Goal: Transaction & Acquisition: Book appointment/travel/reservation

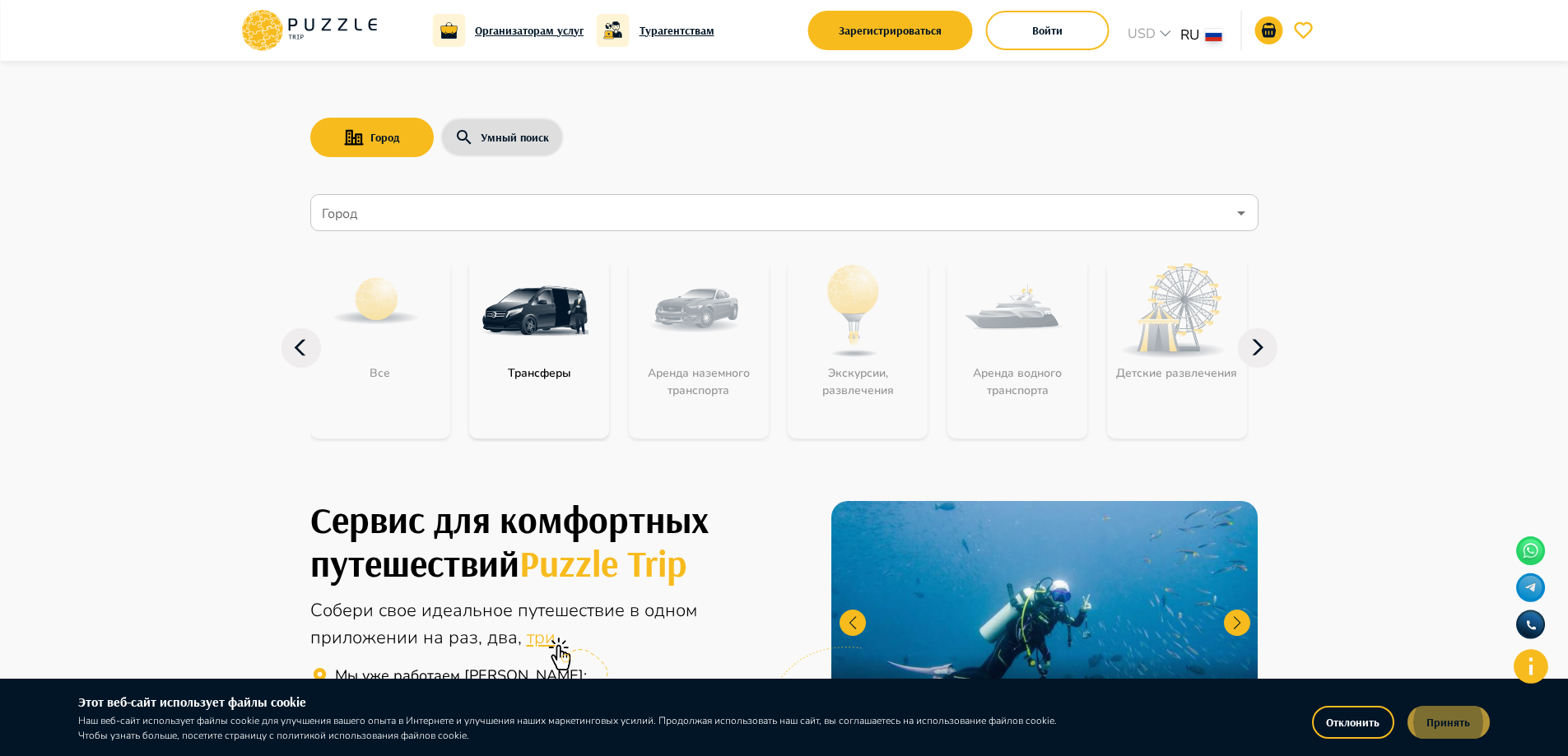
click at [1477, 713] on button "Принять" at bounding box center [1449, 722] width 83 height 33
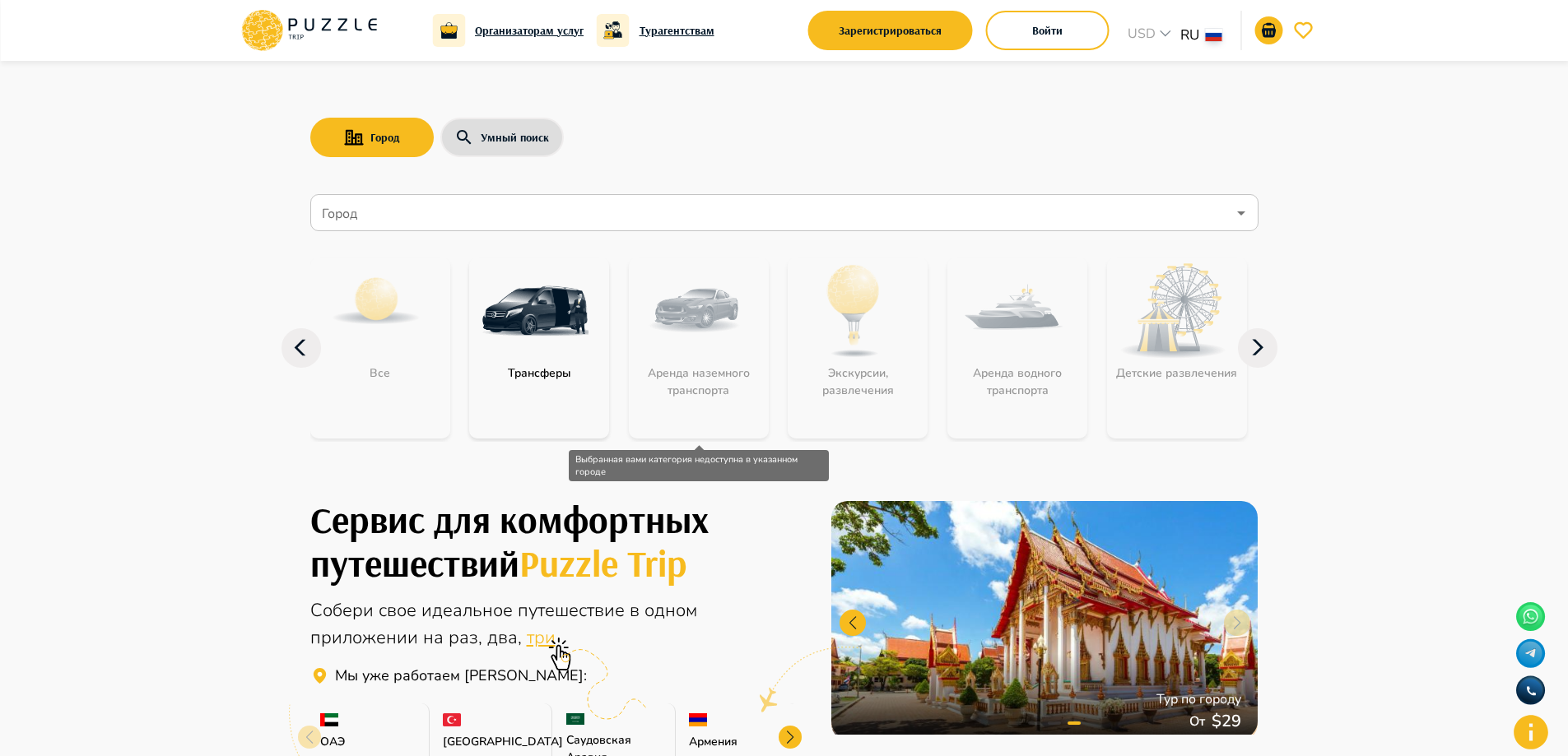
click at [708, 381] on div "Аренда наземного транспорта" at bounding box center [698, 348] width 140 height 181
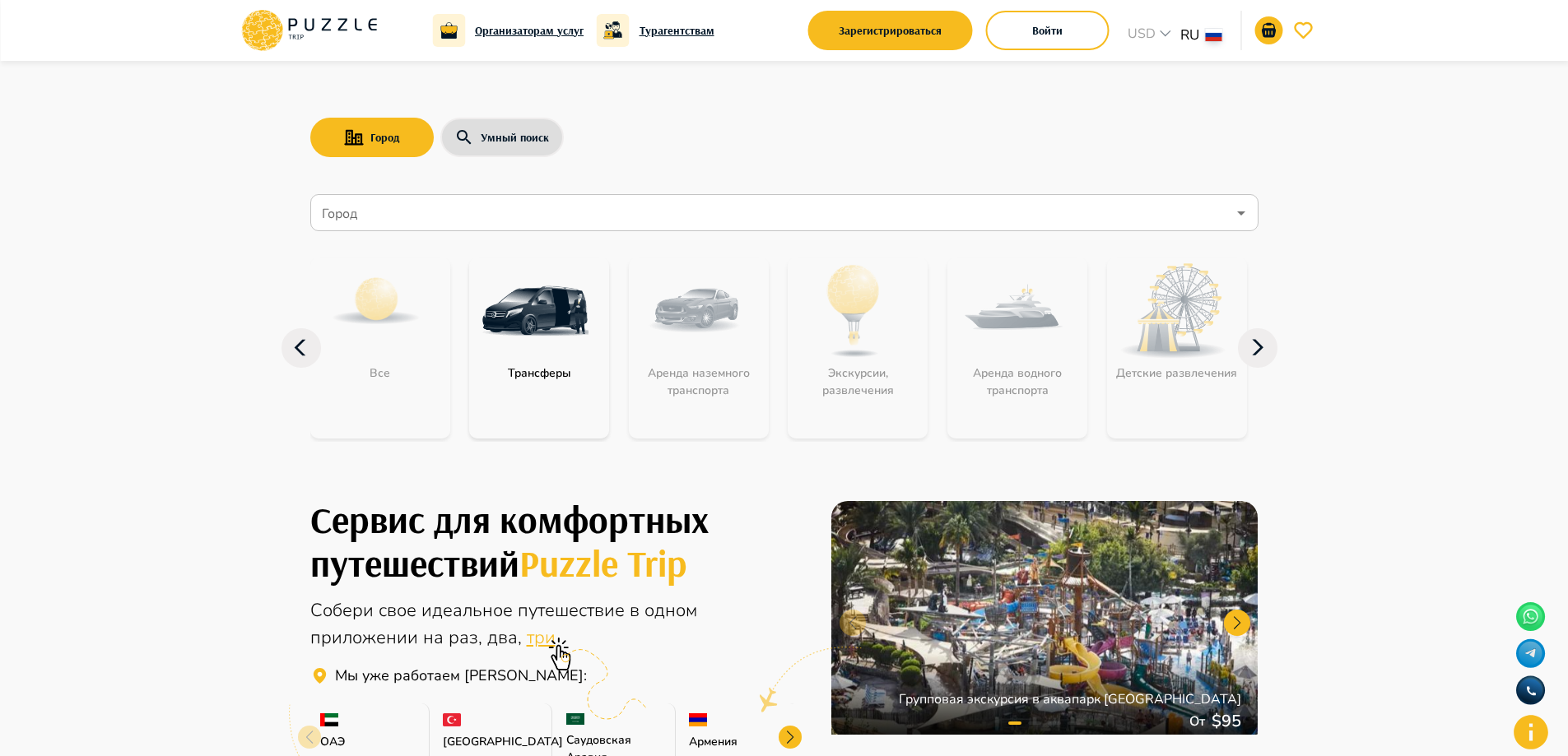
click at [1264, 359] on icon at bounding box center [1257, 348] width 39 height 39
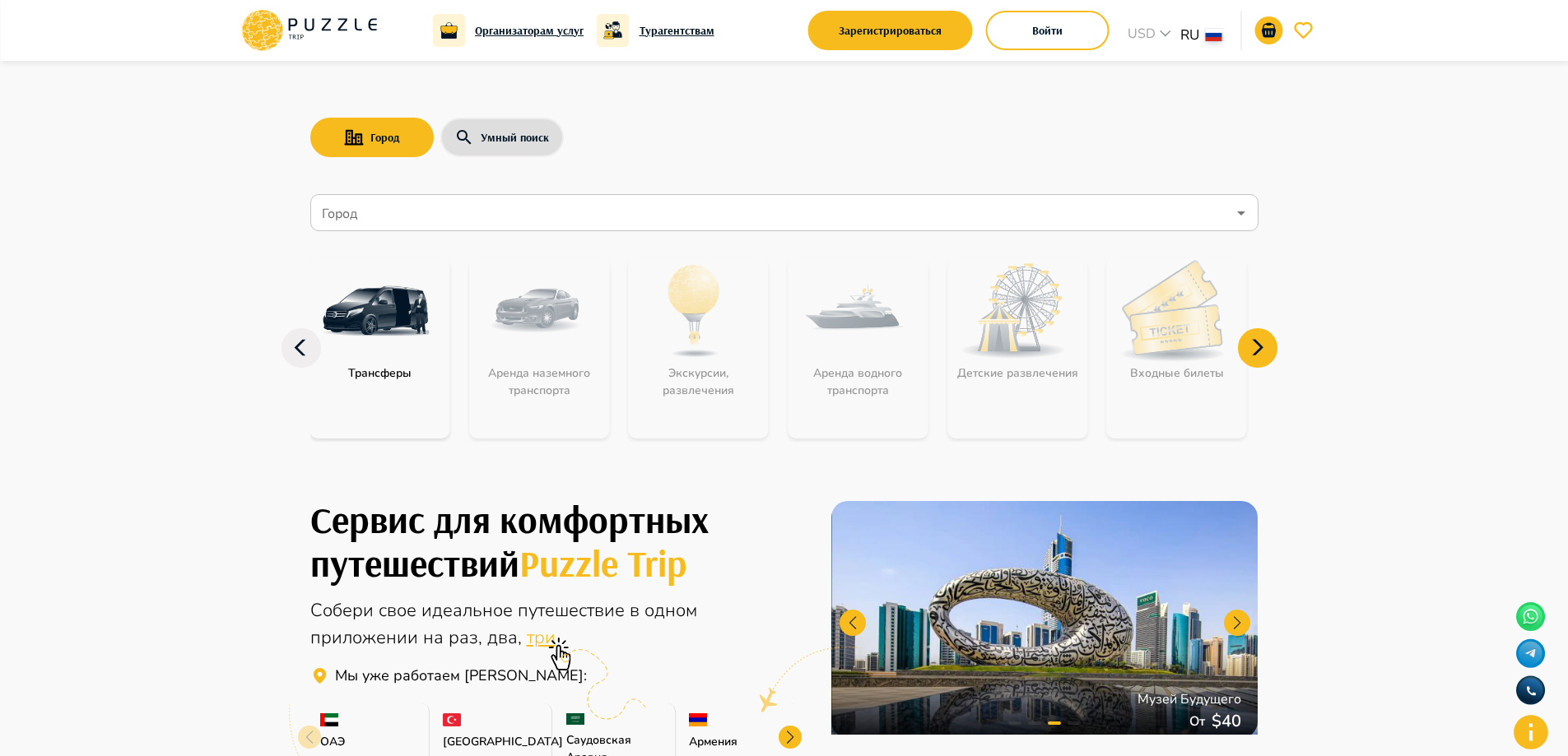
click at [627, 331] on div "Все Трансферы Аренда наземного транспорта Экскурсии, развлечения Аренда водного…" at bounding box center [625, 348] width 948 height 187
click at [513, 313] on div "Аренда наземного транспорта" at bounding box center [539, 348] width 140 height 181
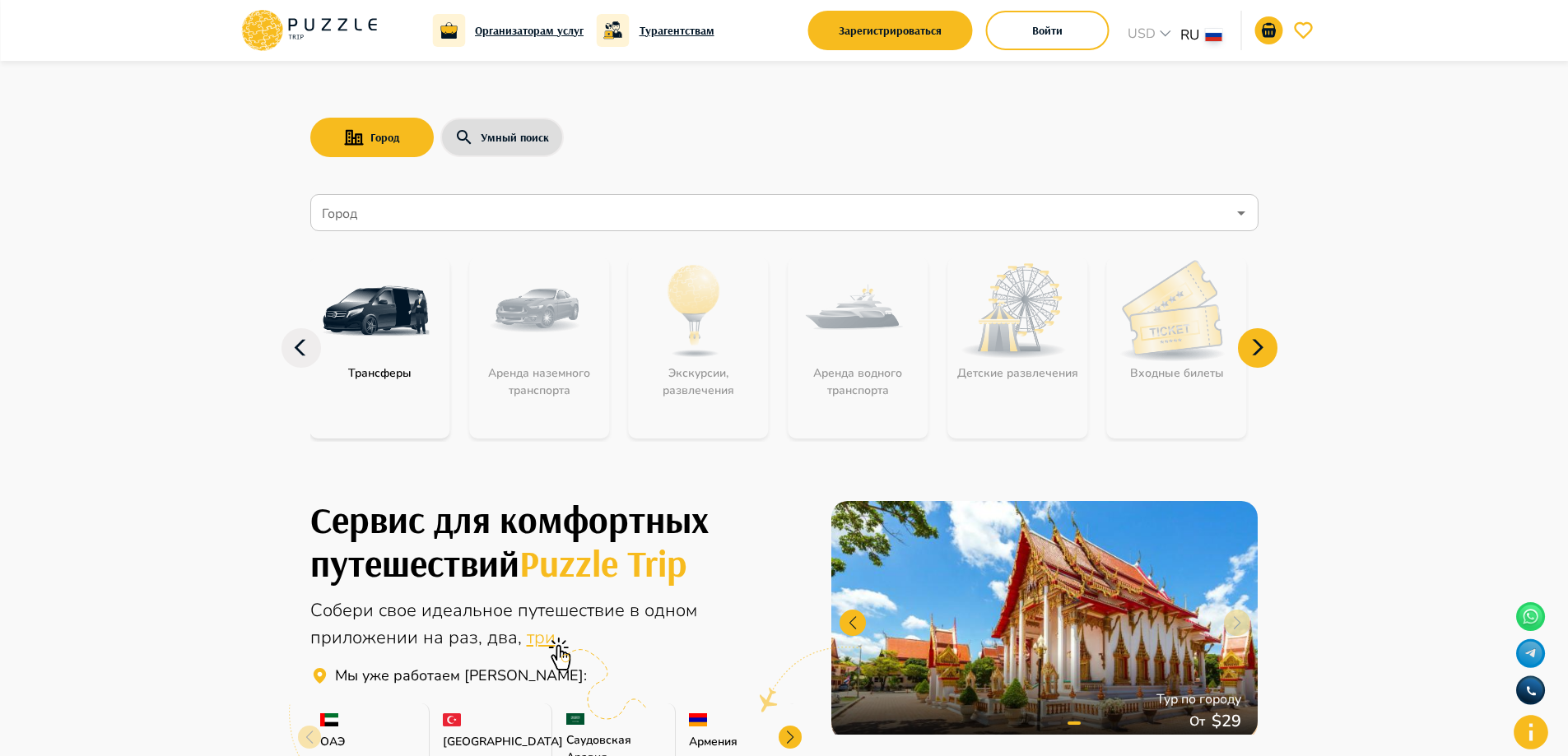
click at [441, 201] on input "Город" at bounding box center [772, 213] width 908 height 32
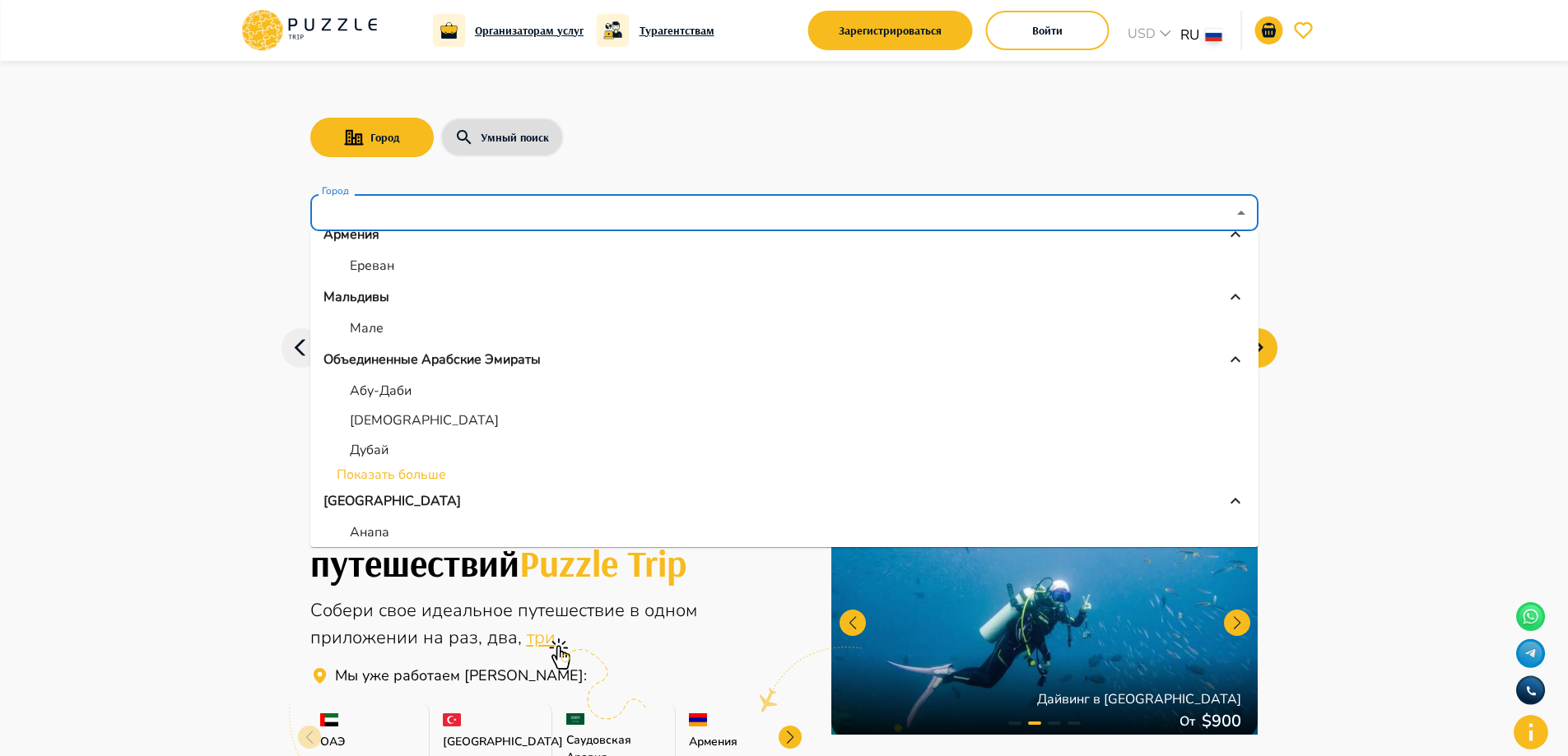
scroll to position [164, 0]
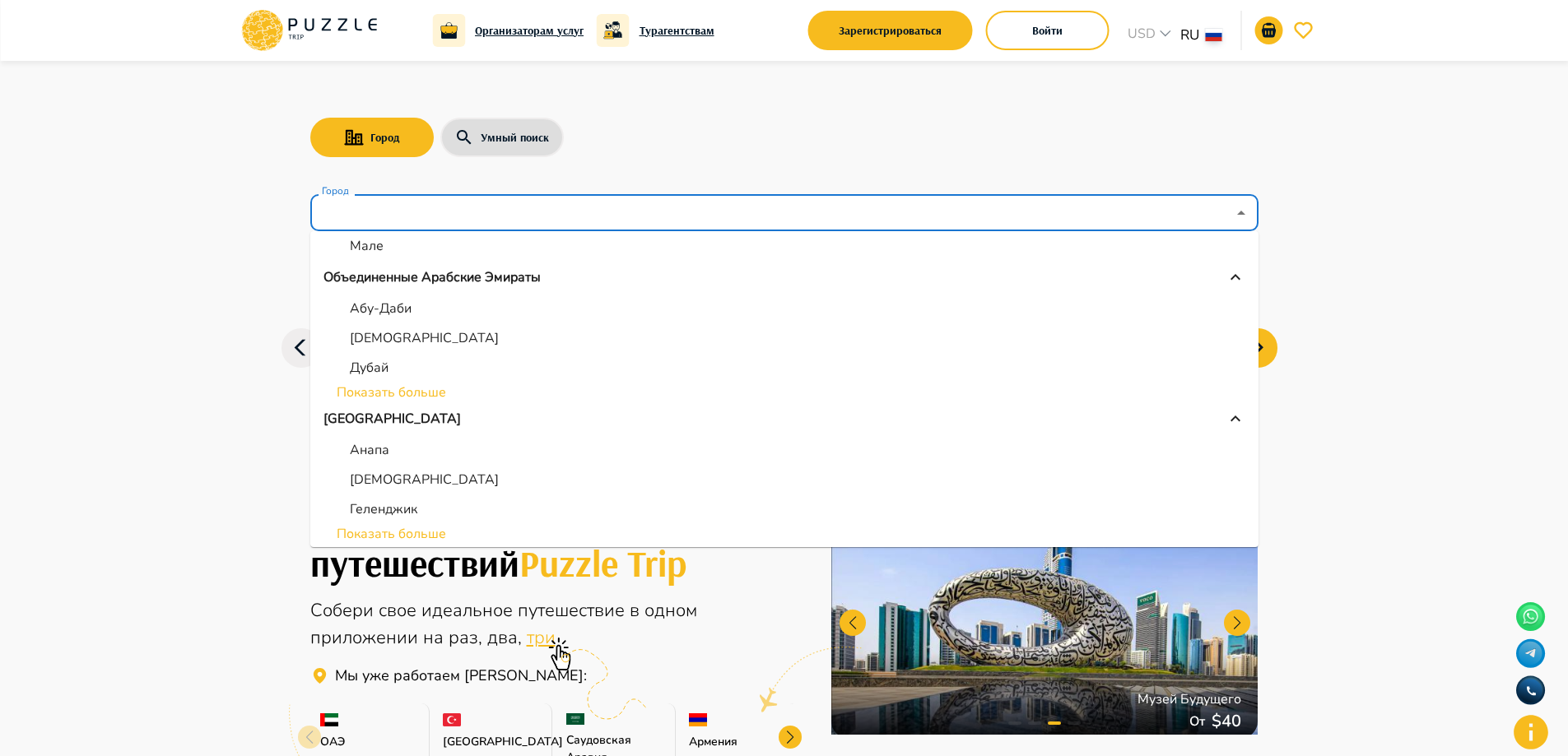
click at [450, 390] on li "Показать больше" at bounding box center [784, 392] width 948 height 20
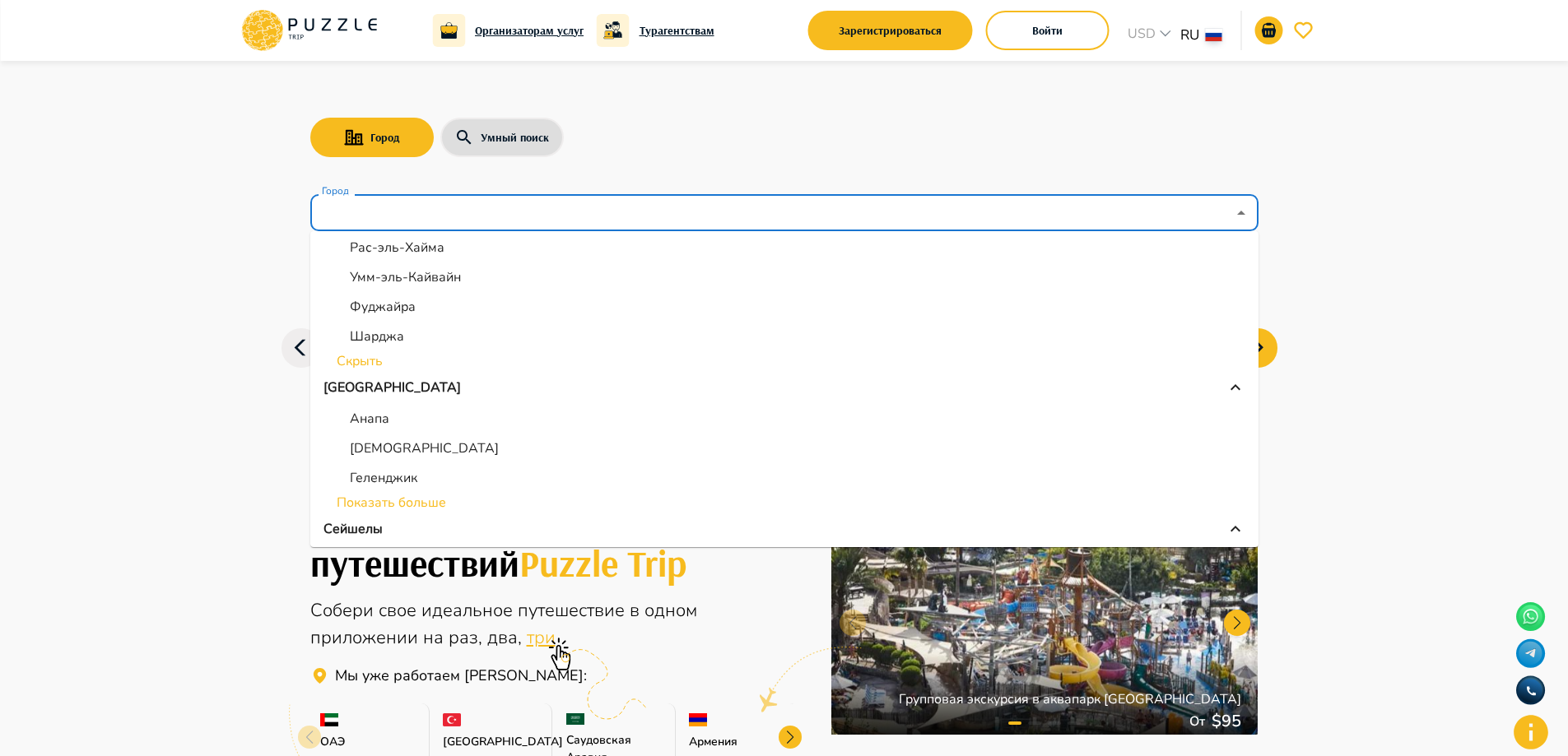
scroll to position [329, 0]
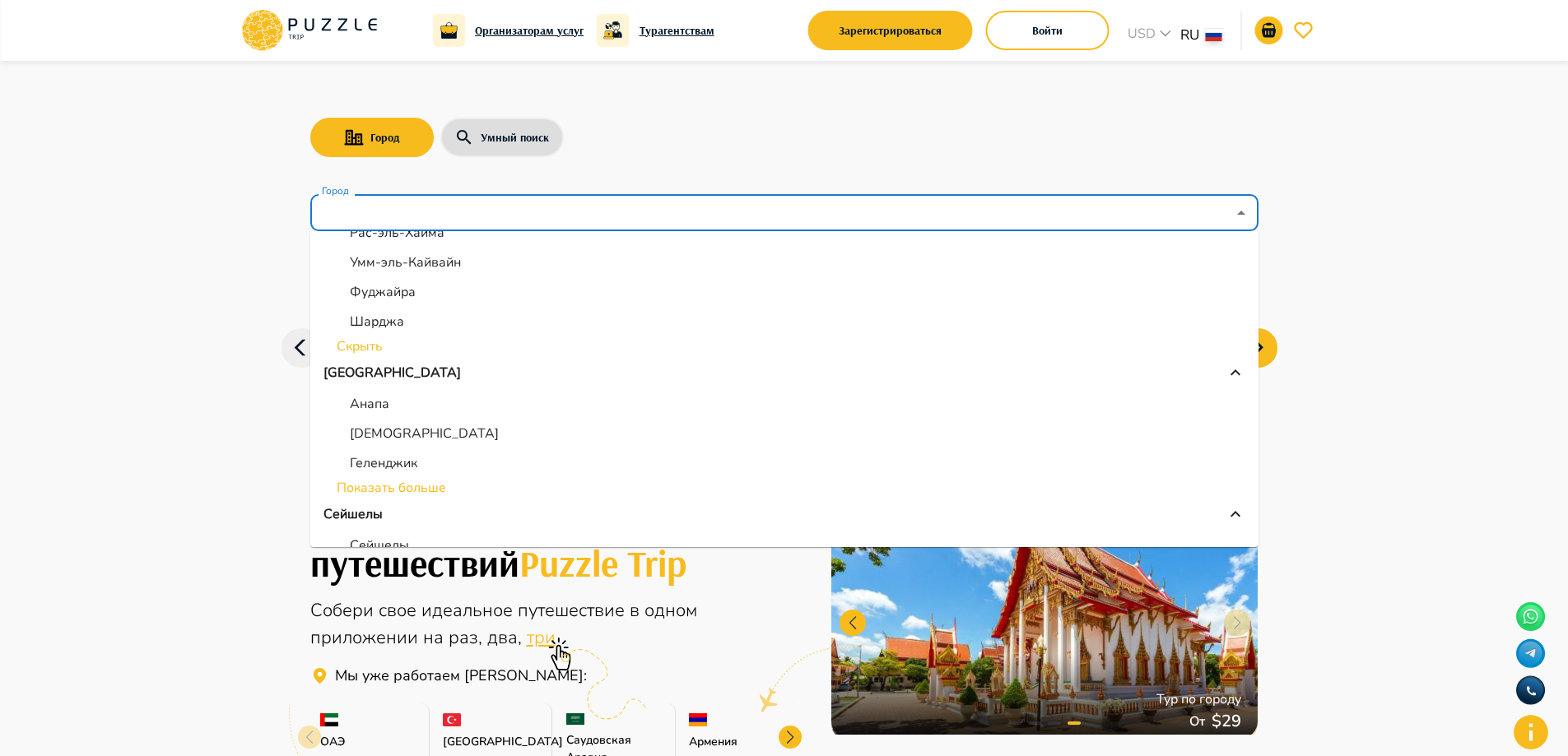
click at [448, 485] on li "Показать больше" at bounding box center [784, 488] width 948 height 20
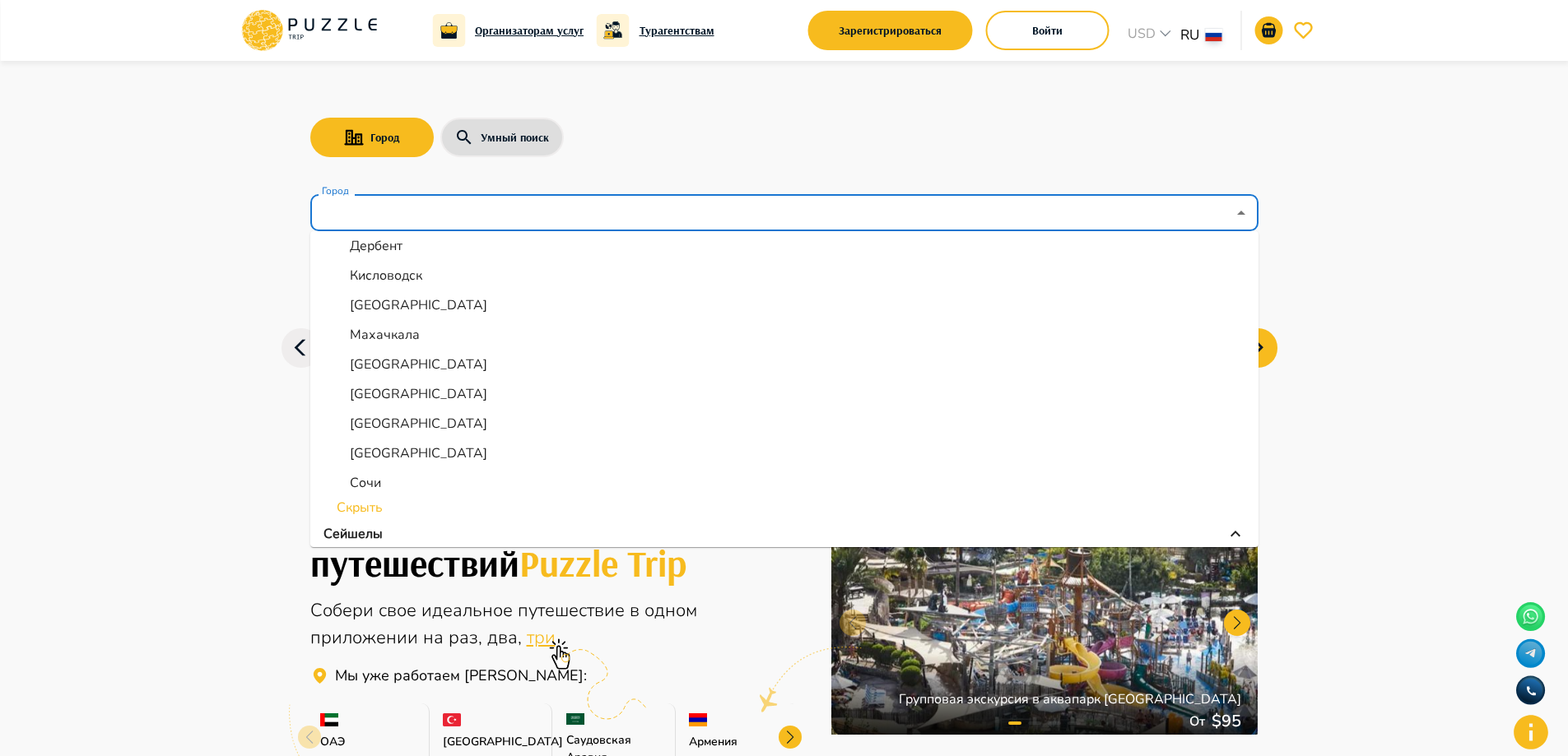
scroll to position [658, 0]
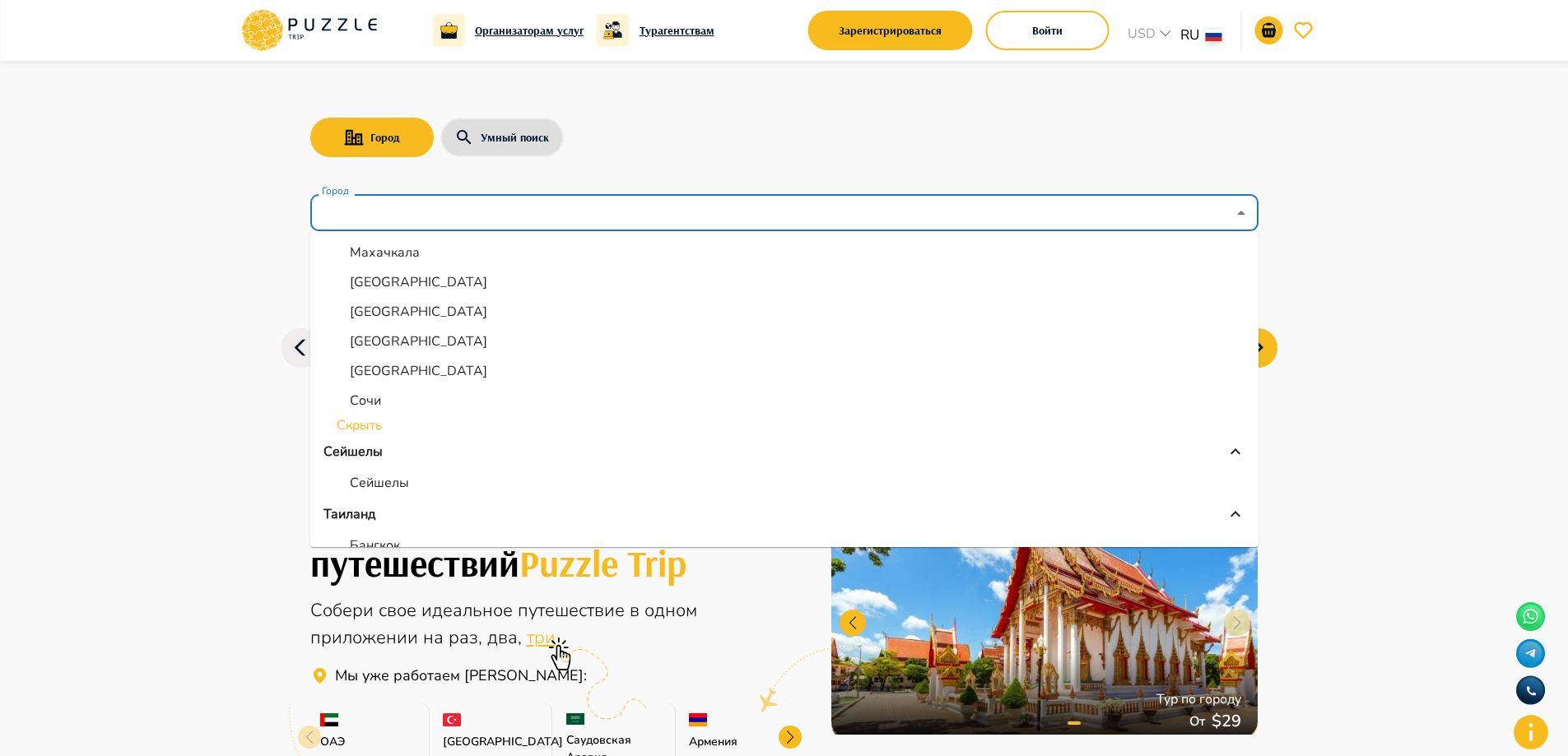
click at [373, 402] on p "Сочи" at bounding box center [365, 401] width 32 height 20
type input "****"
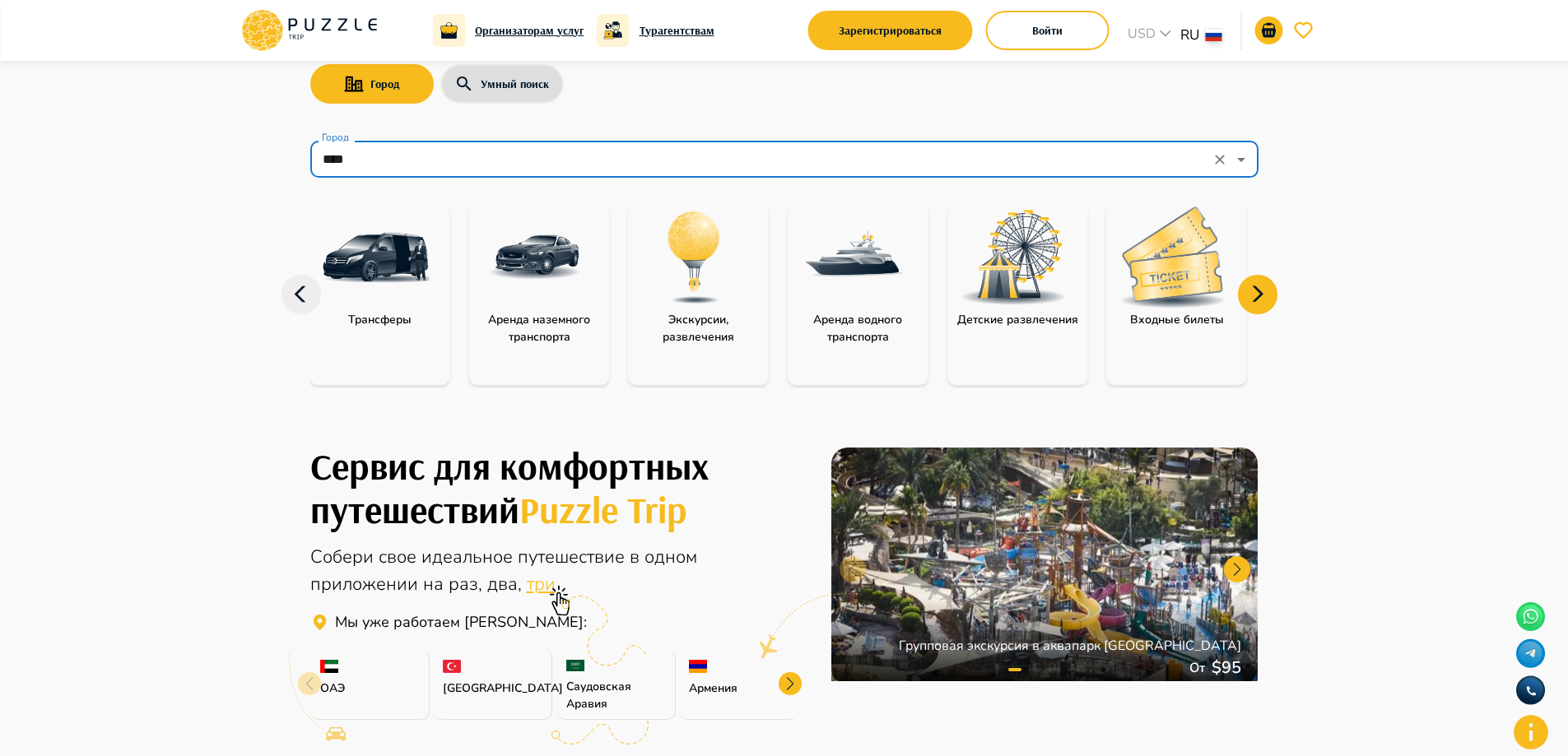
scroll to position [83, 0]
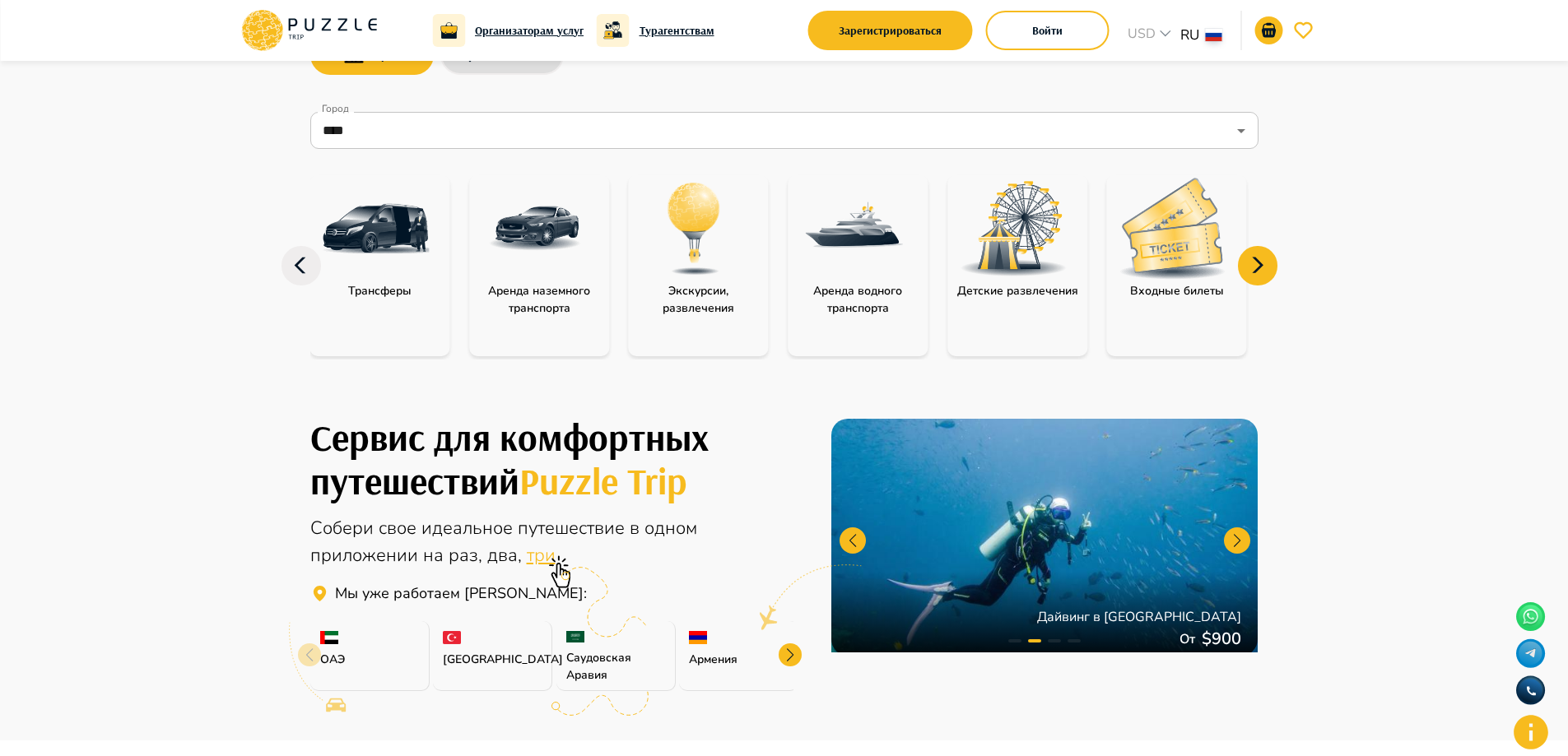
click at [851, 225] on img "category-water_transport" at bounding box center [853, 228] width 107 height 107
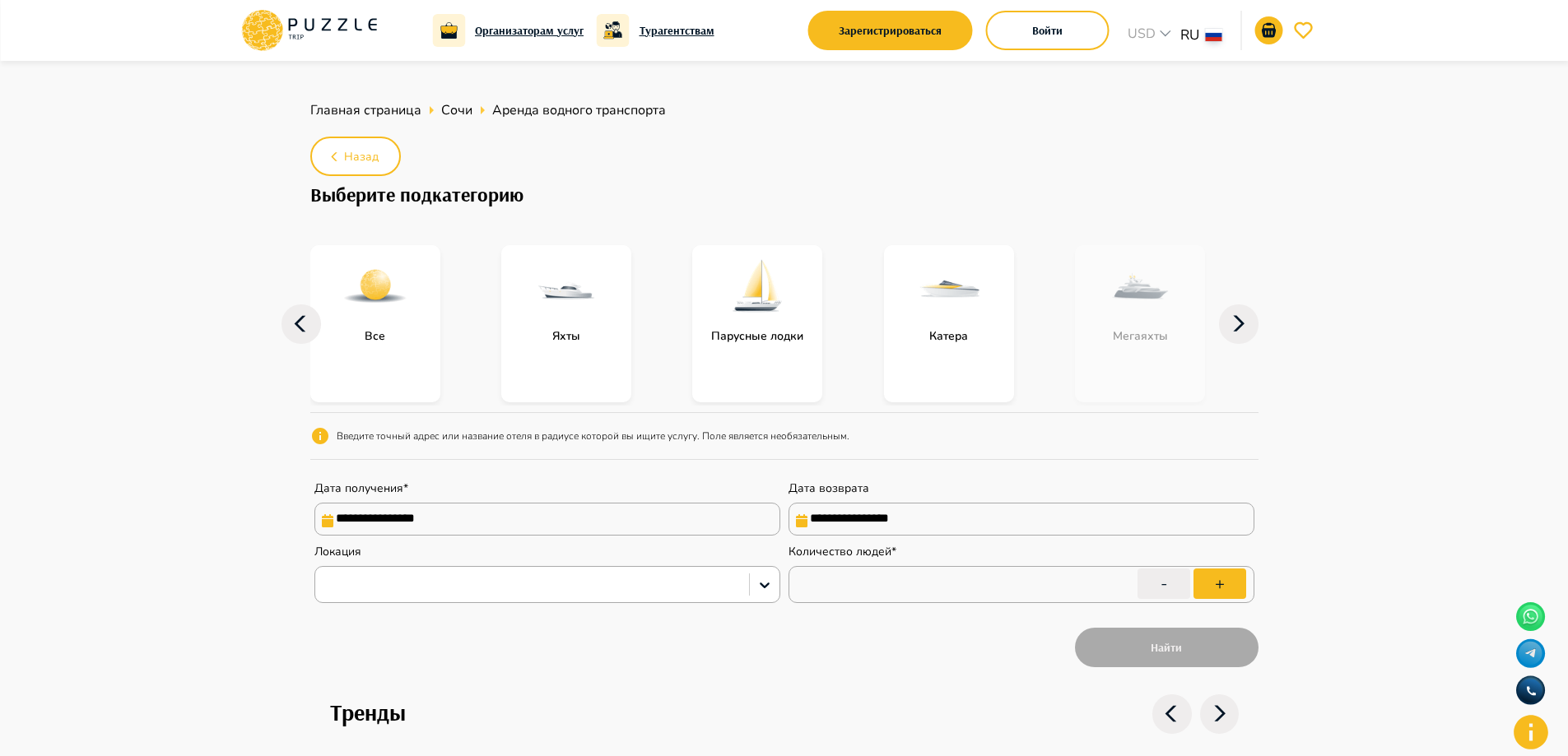
click at [967, 304] on img "subcategory-motorboat" at bounding box center [948, 286] width 66 height 66
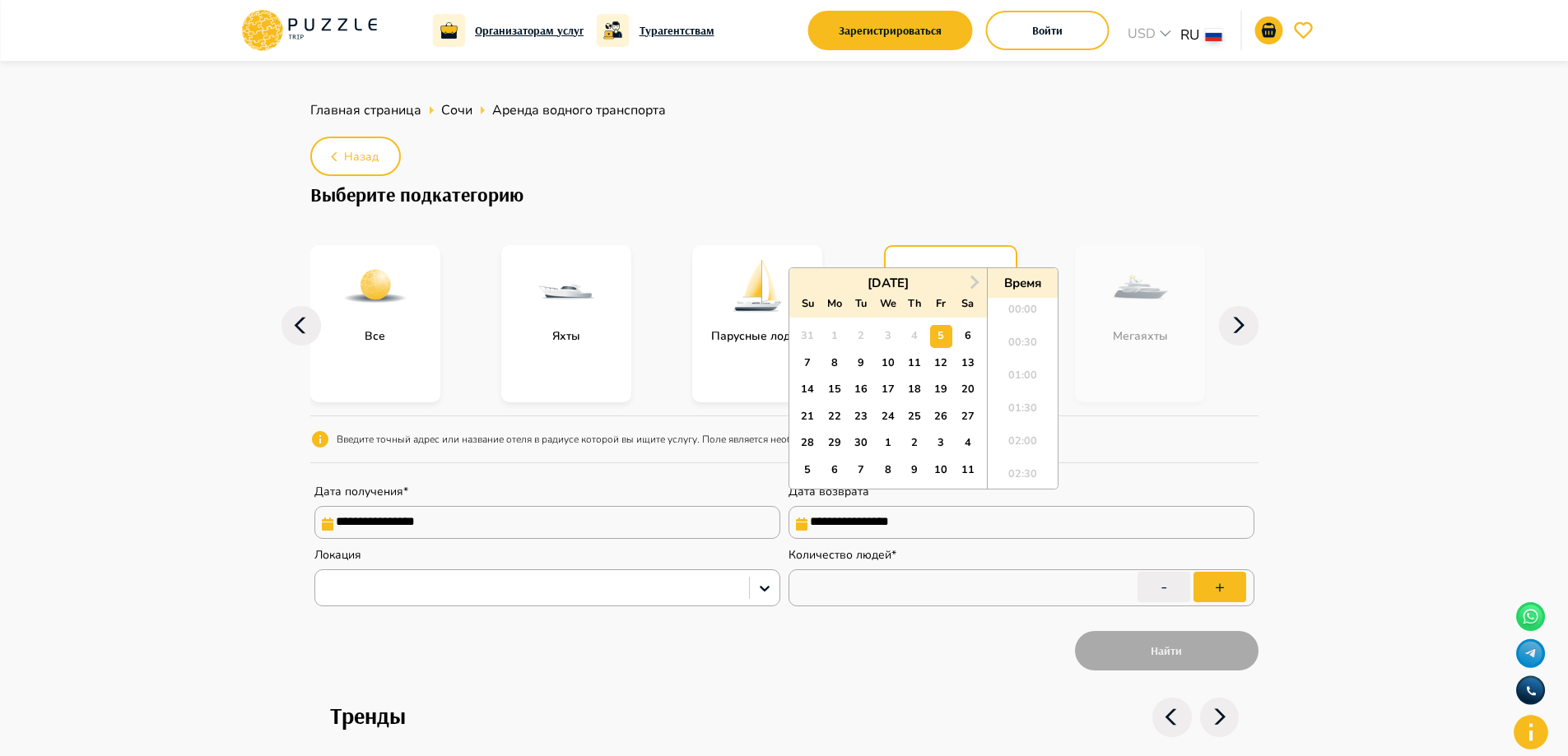
click at [819, 521] on input "**********" at bounding box center [1021, 523] width 466 height 33
click at [918, 412] on div "25" at bounding box center [914, 416] width 22 height 22
type input "**********"
click at [936, 521] on input "**********" at bounding box center [1021, 523] width 466 height 33
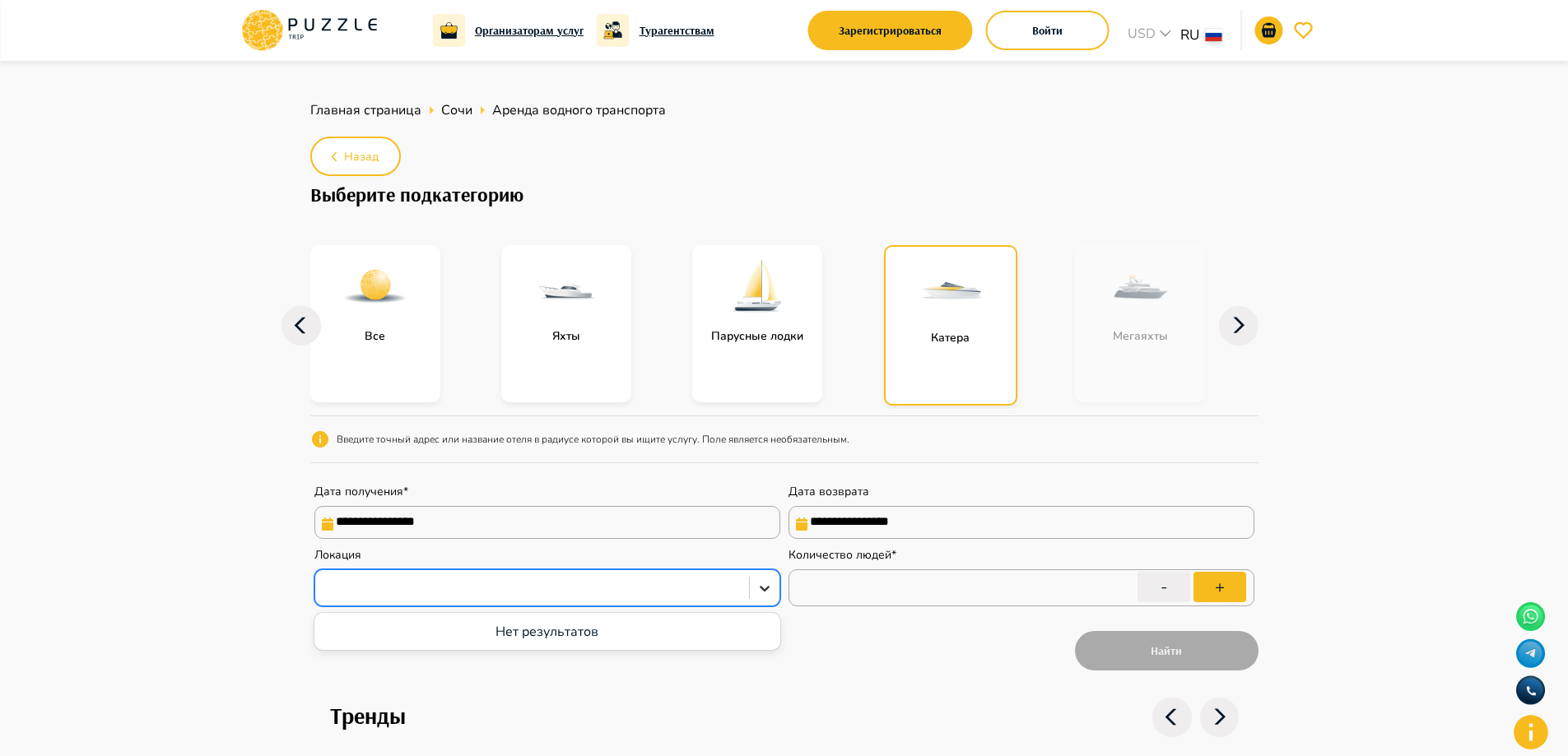
click at [749, 588] on div at bounding box center [764, 588] width 30 height 30
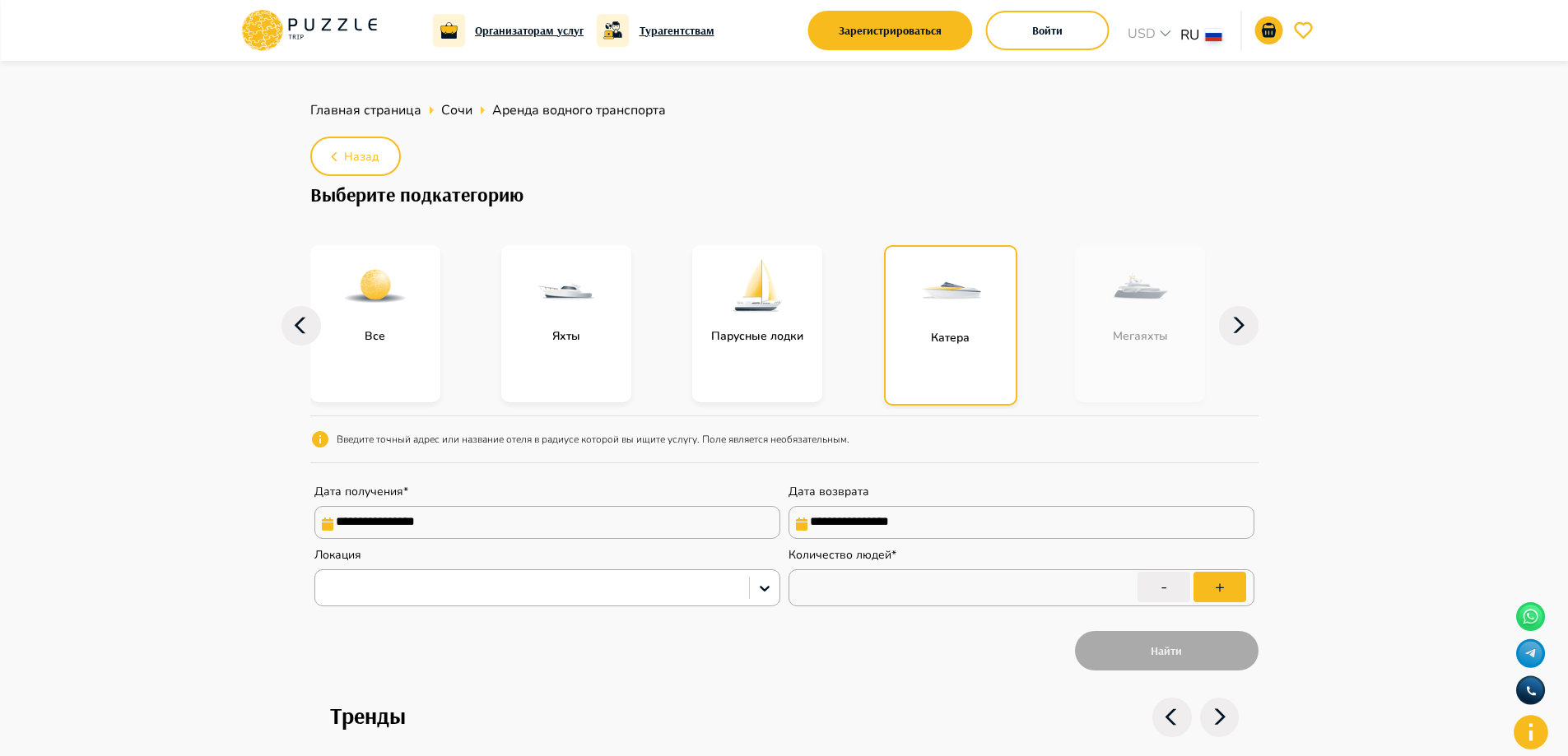
click at [368, 111] on span "Главная страница" at bounding box center [366, 110] width 111 height 18
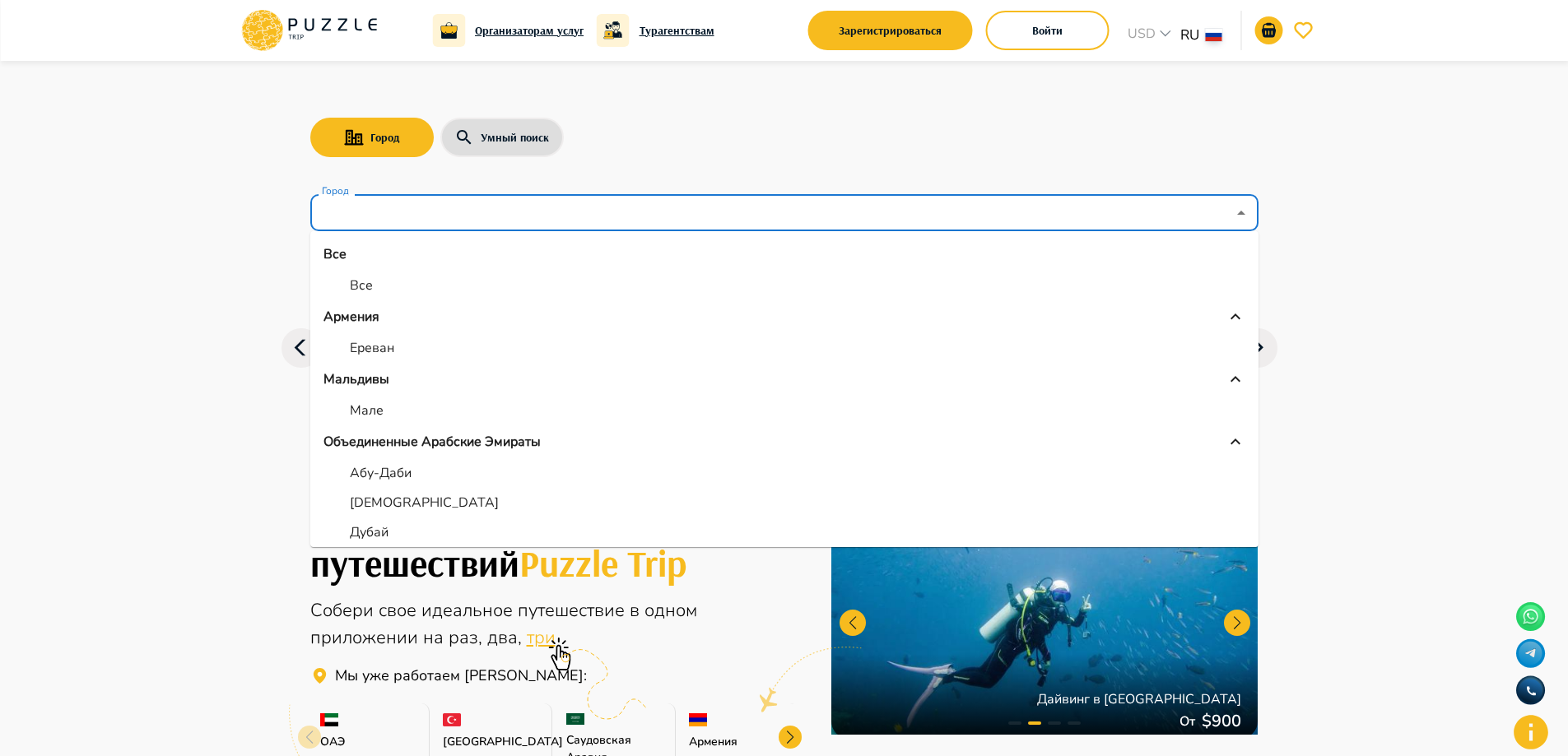
click at [349, 214] on input "Город" at bounding box center [772, 213] width 908 height 32
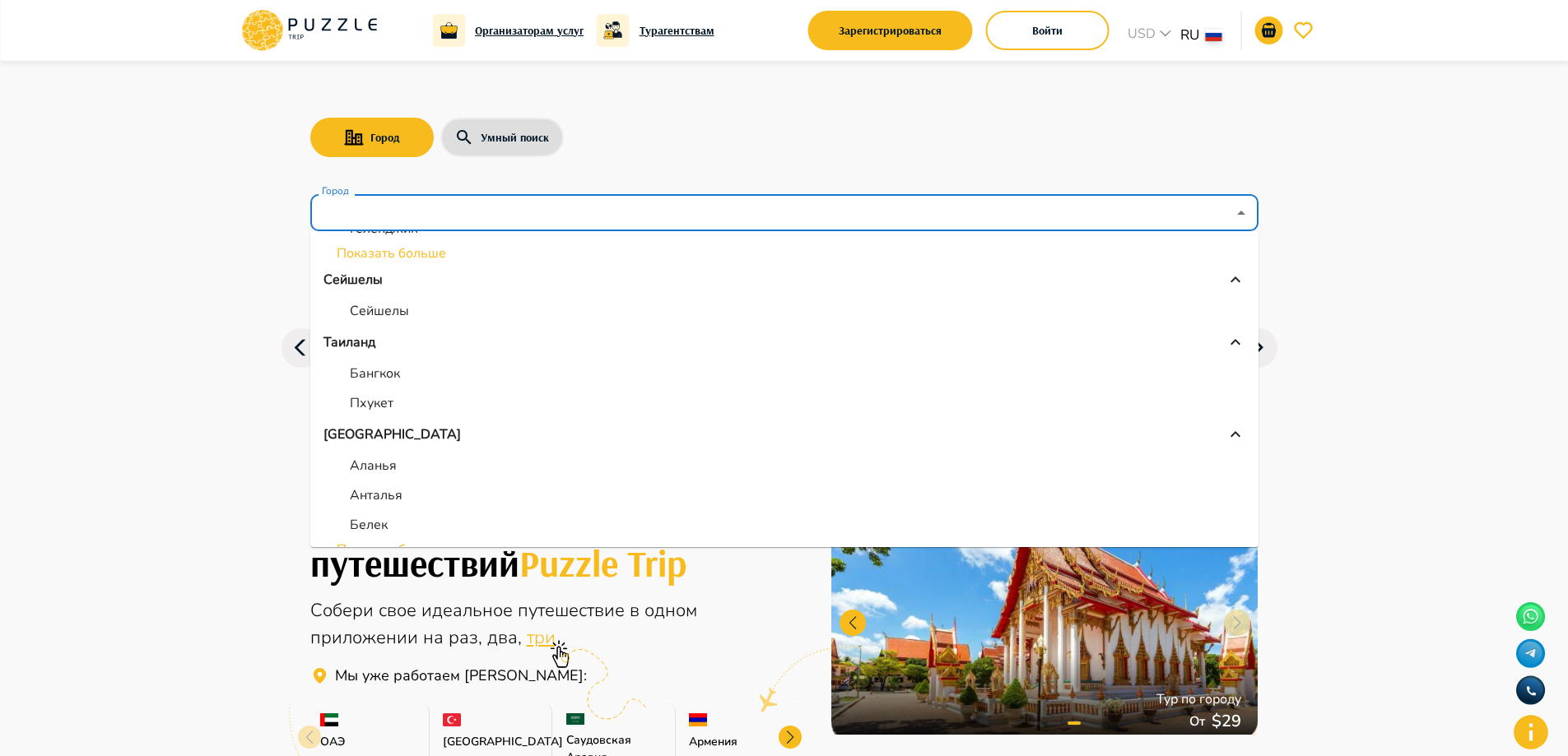
scroll to position [464, 0]
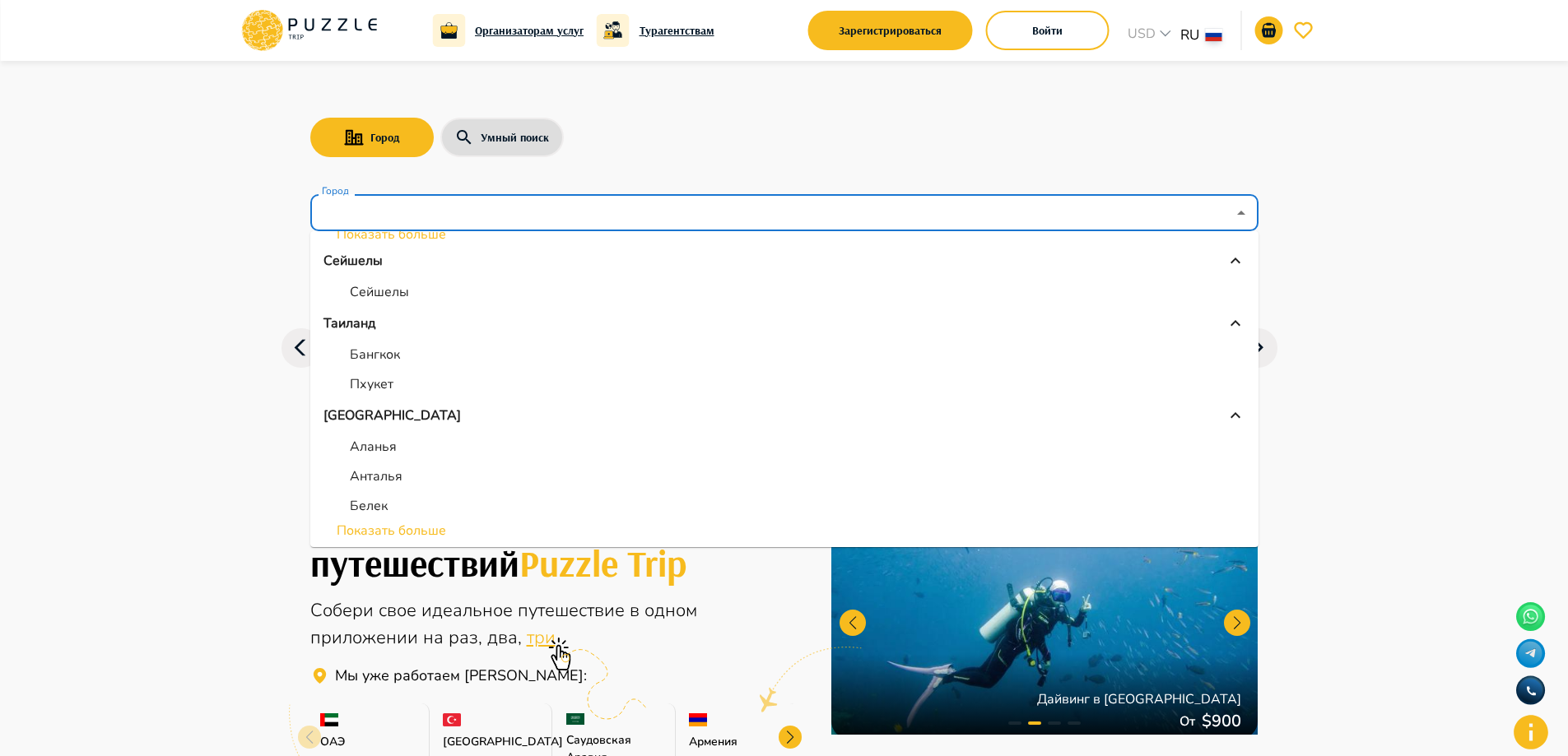
click at [399, 349] on p "Бангкок" at bounding box center [375, 354] width 50 height 20
type input "*******"
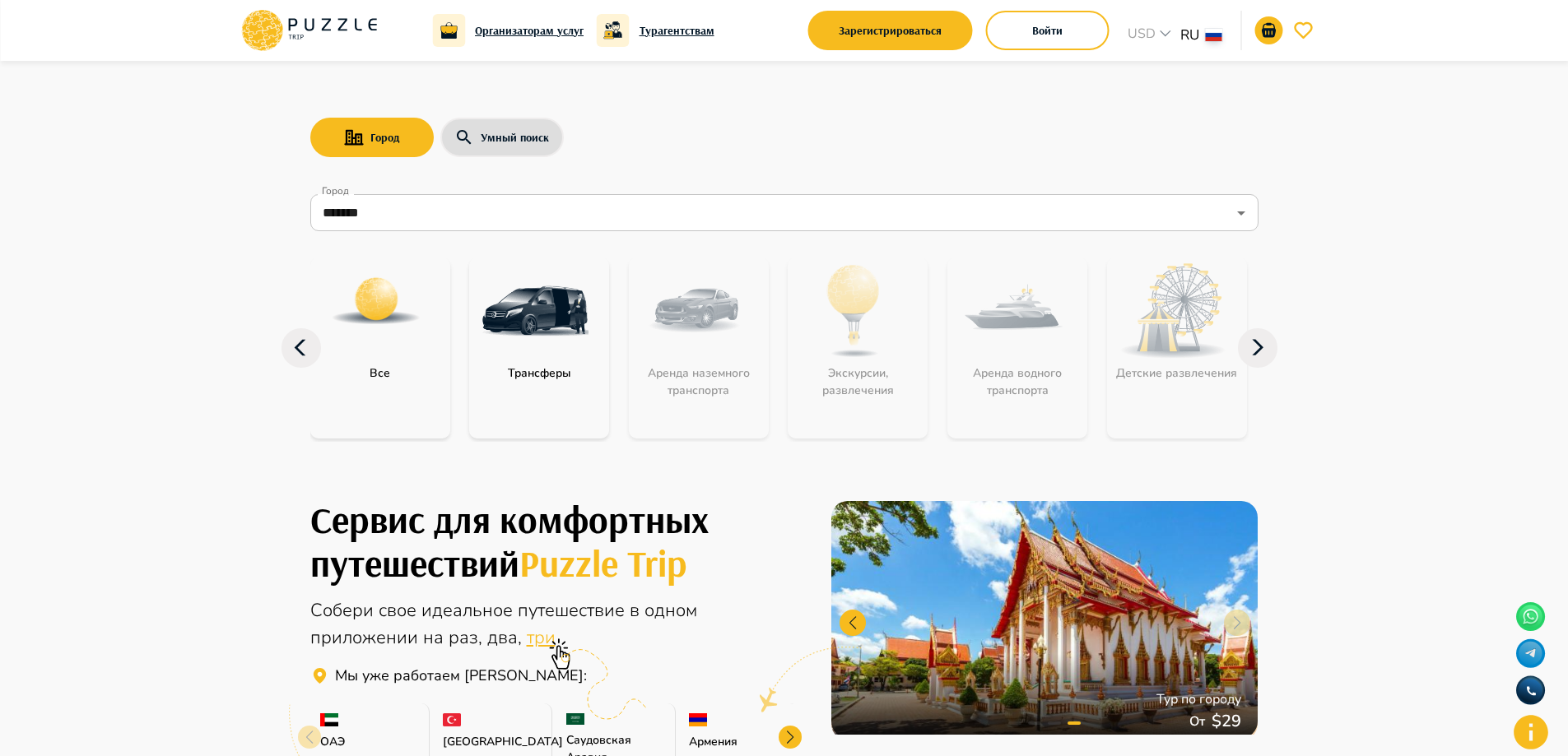
click at [1244, 357] on icon at bounding box center [1257, 348] width 39 height 39
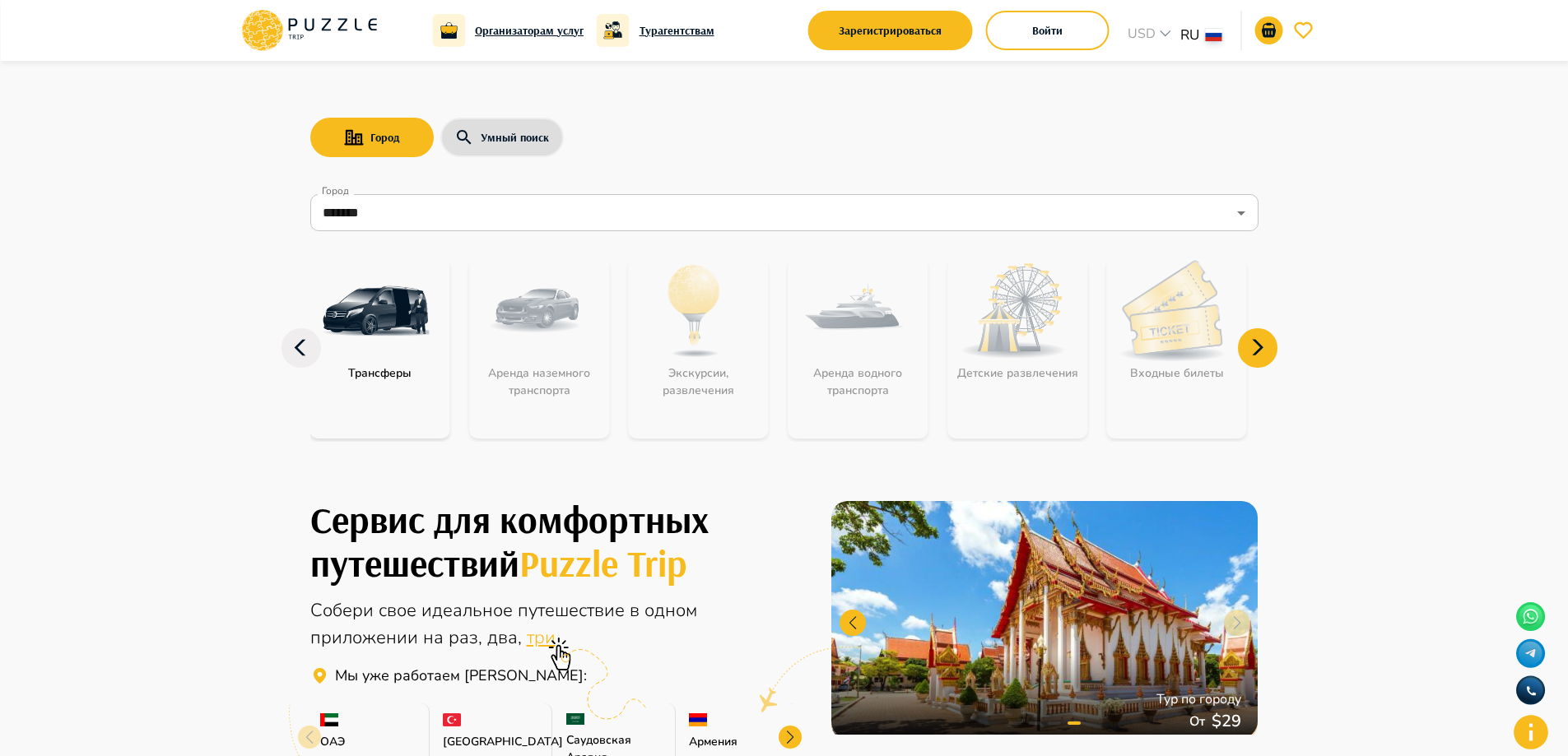
click at [1244, 357] on icon at bounding box center [1257, 348] width 39 height 39
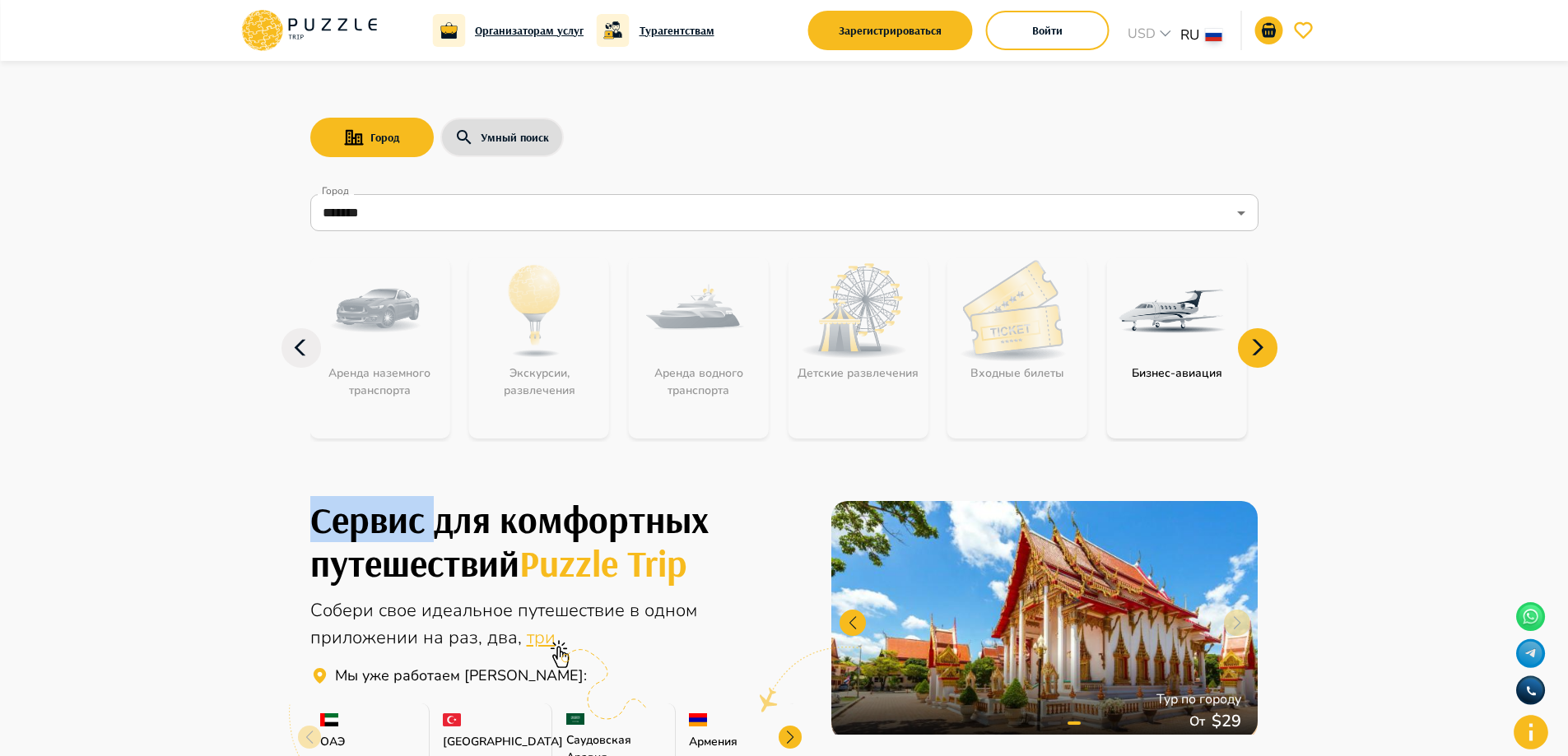
click at [1244, 357] on icon at bounding box center [1257, 348] width 39 height 39
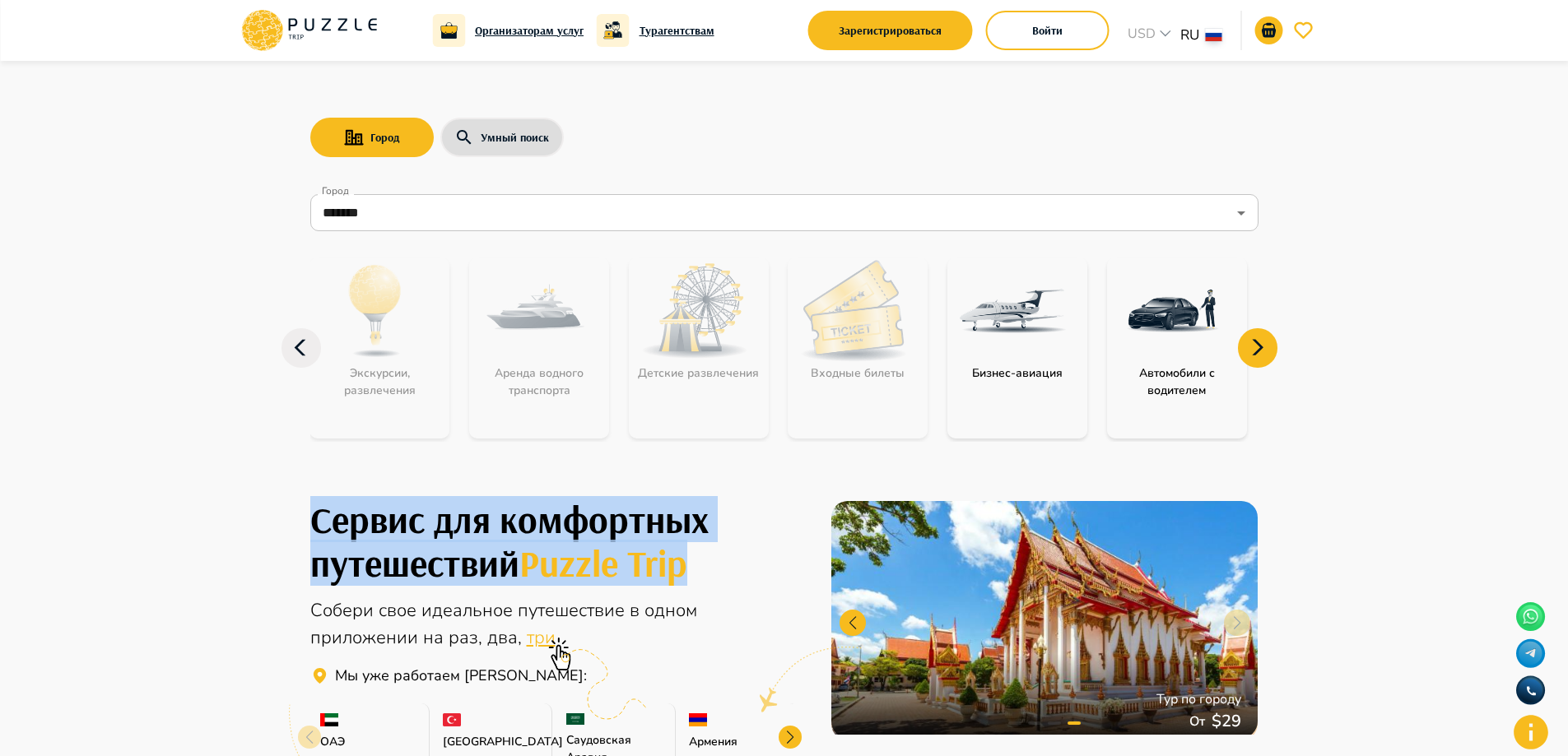
click at [1244, 357] on icon at bounding box center [1257, 348] width 39 height 39
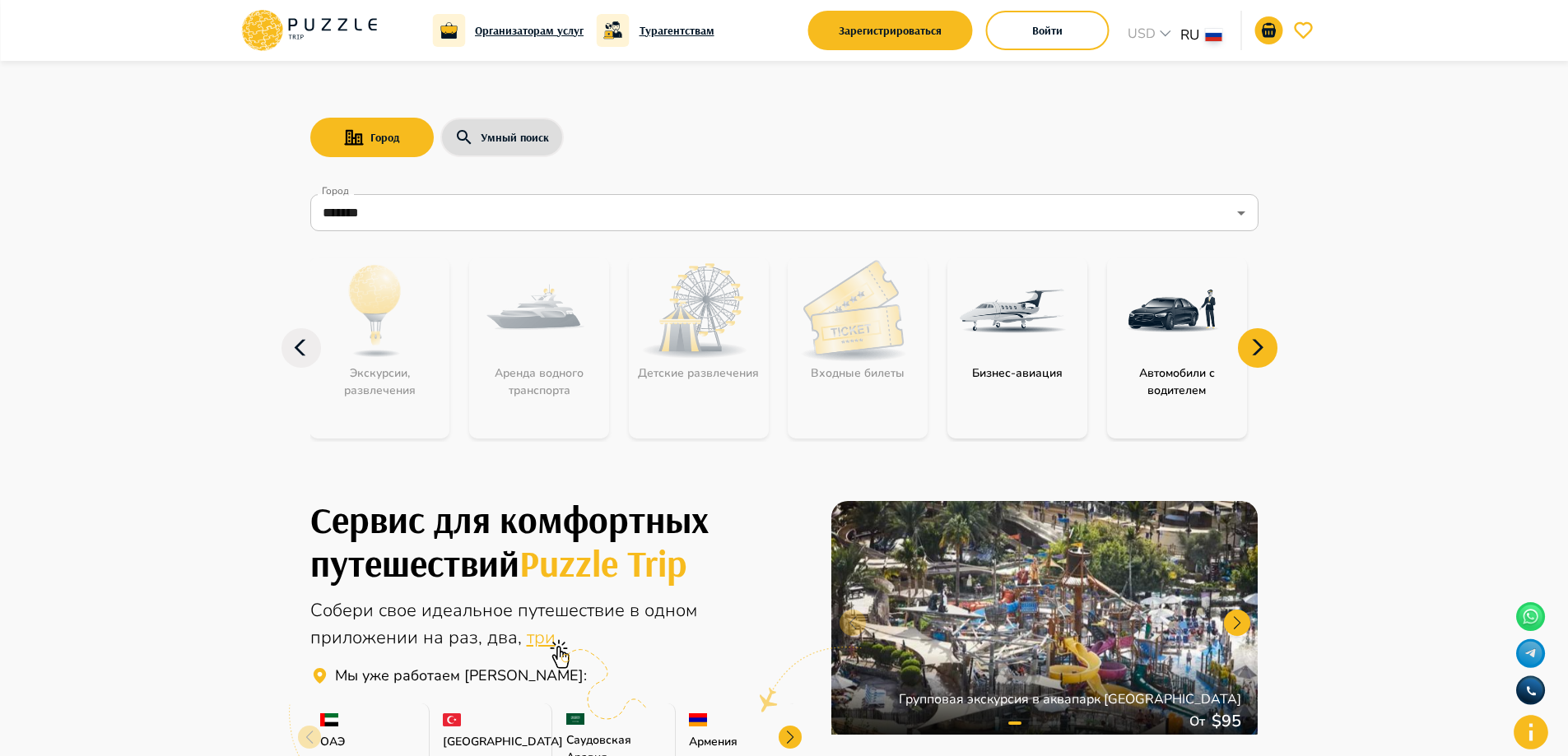
click at [1244, 357] on icon at bounding box center [1257, 348] width 39 height 39
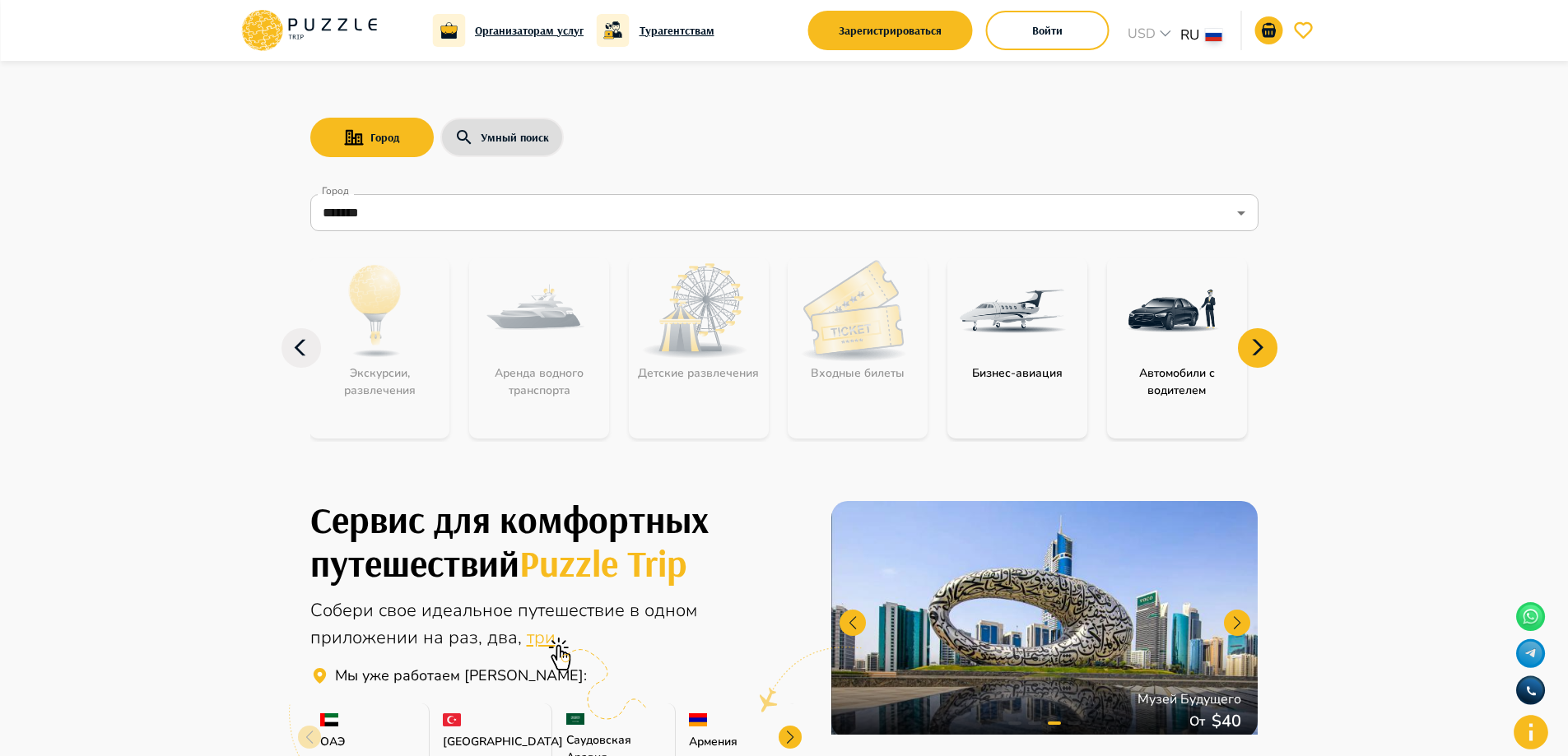
click at [299, 354] on icon at bounding box center [301, 348] width 39 height 39
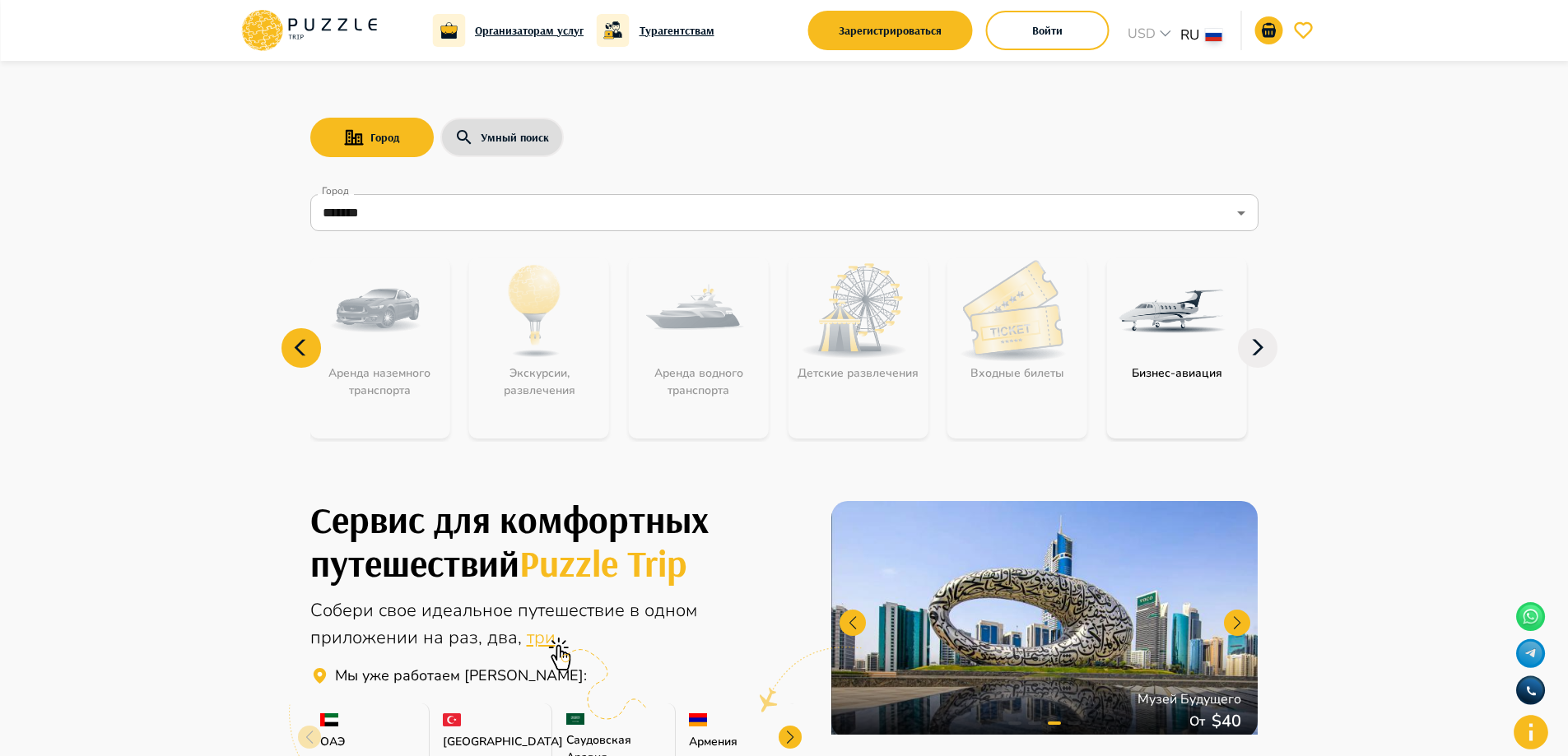
click at [299, 354] on icon at bounding box center [301, 348] width 39 height 39
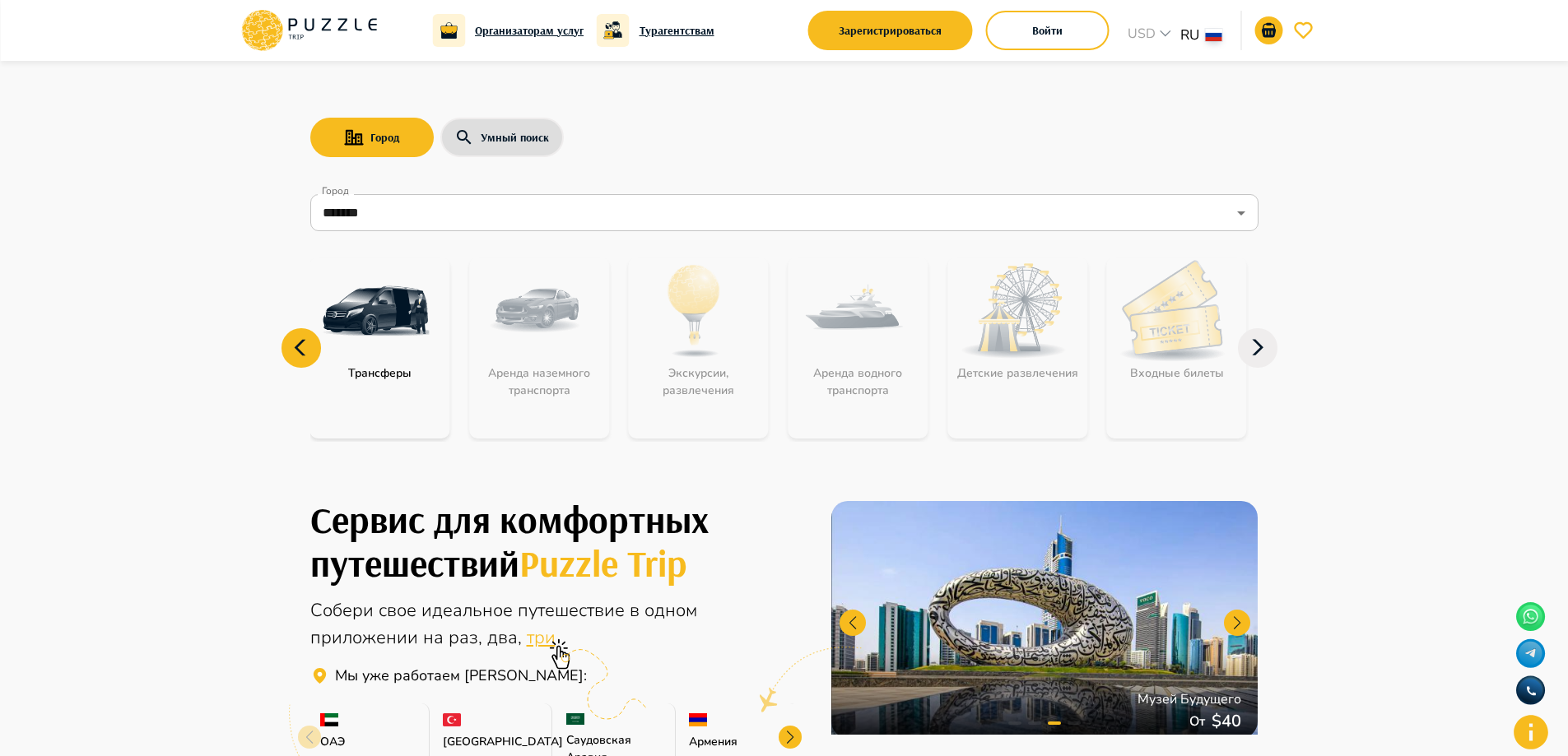
click at [299, 354] on icon at bounding box center [301, 348] width 39 height 39
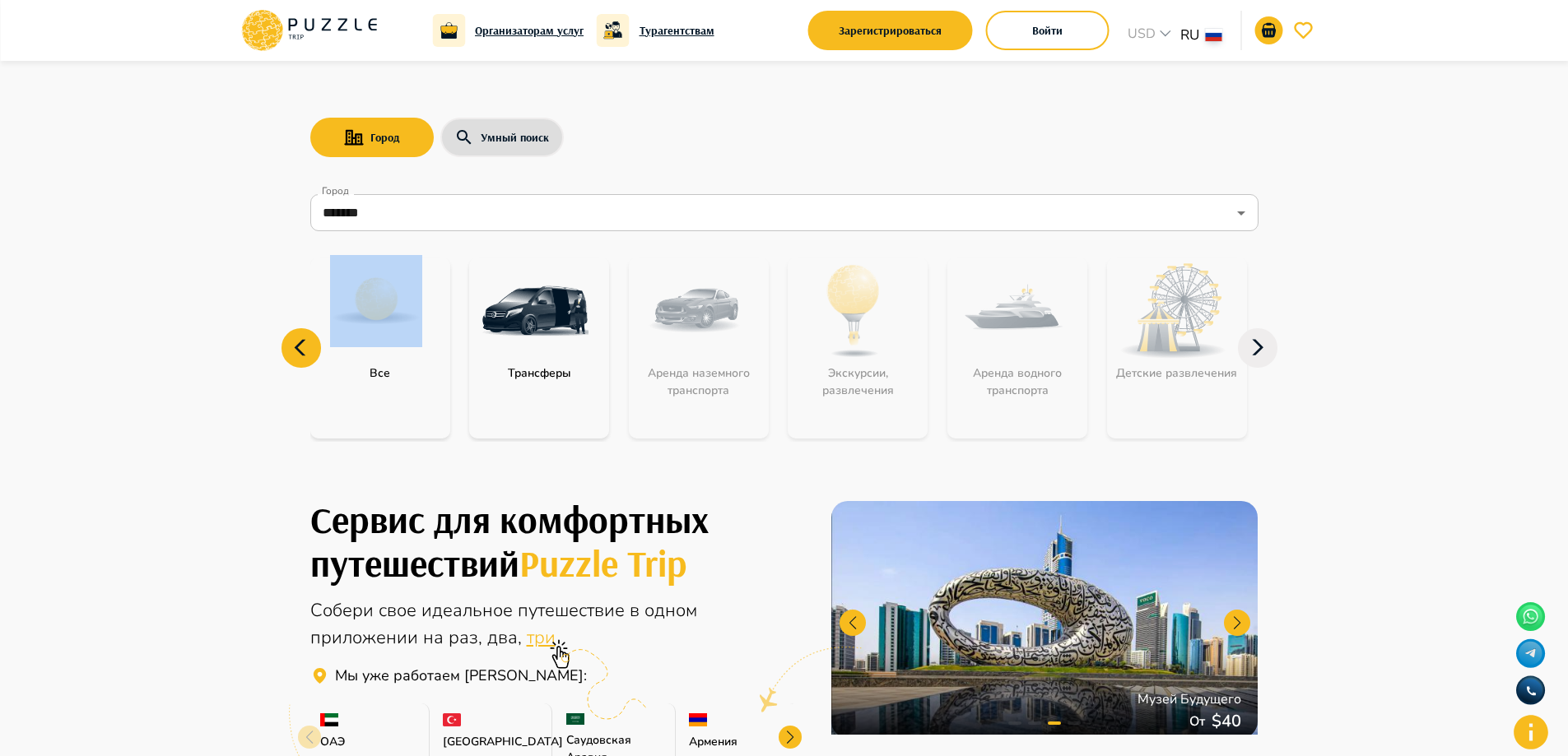
click at [299, 354] on icon at bounding box center [301, 348] width 39 height 39
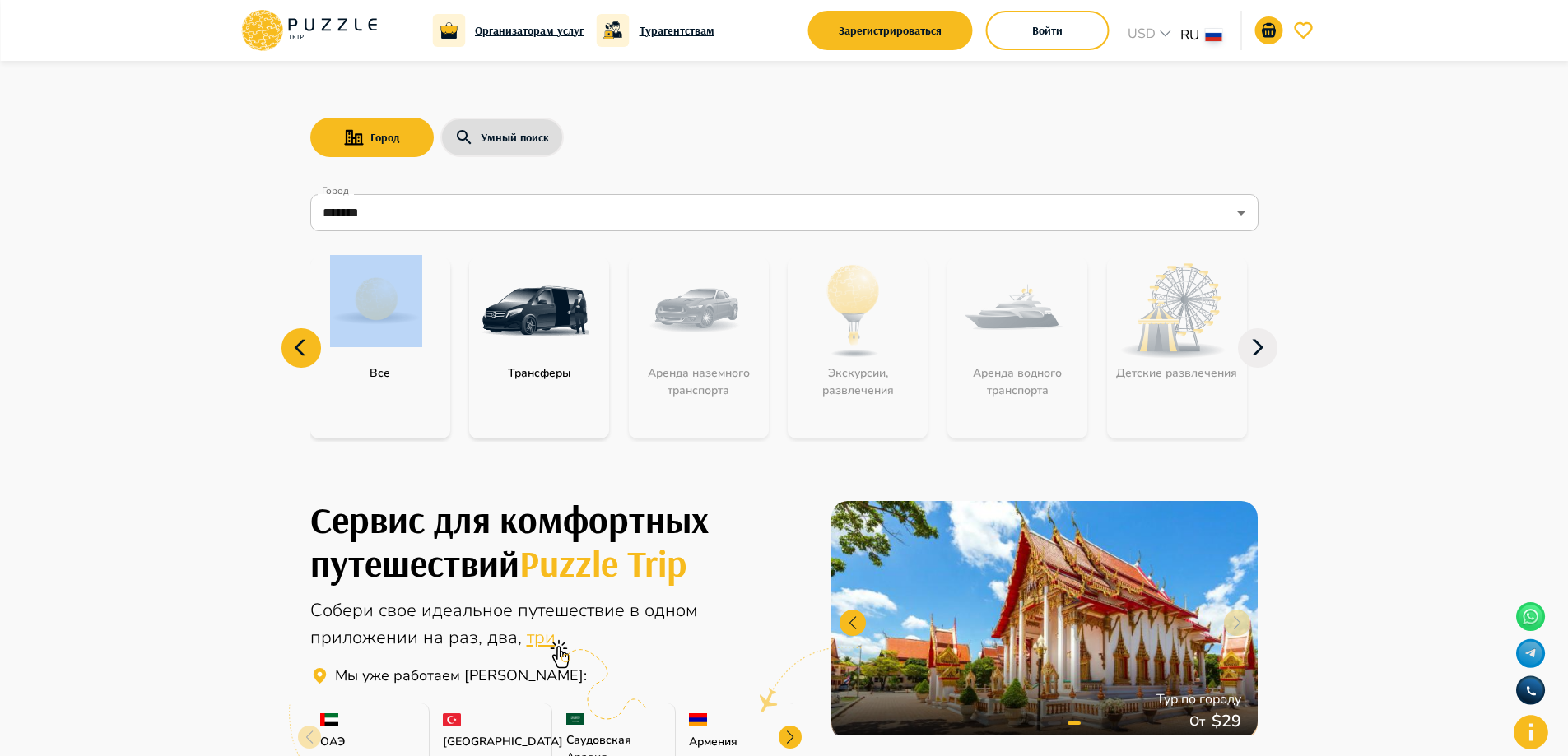
click at [393, 343] on img "category-all" at bounding box center [376, 302] width 92 height 92
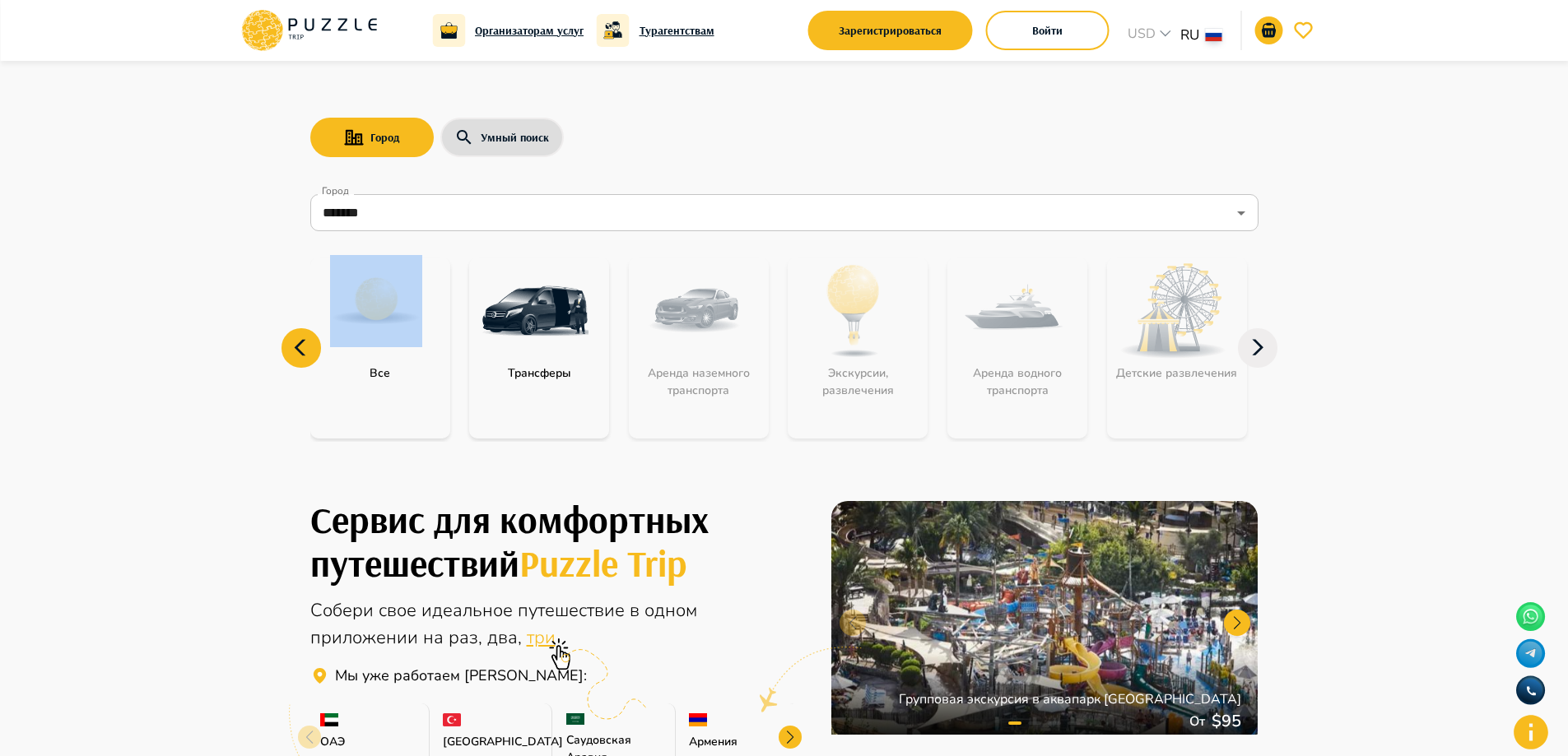
scroll to position [5, 0]
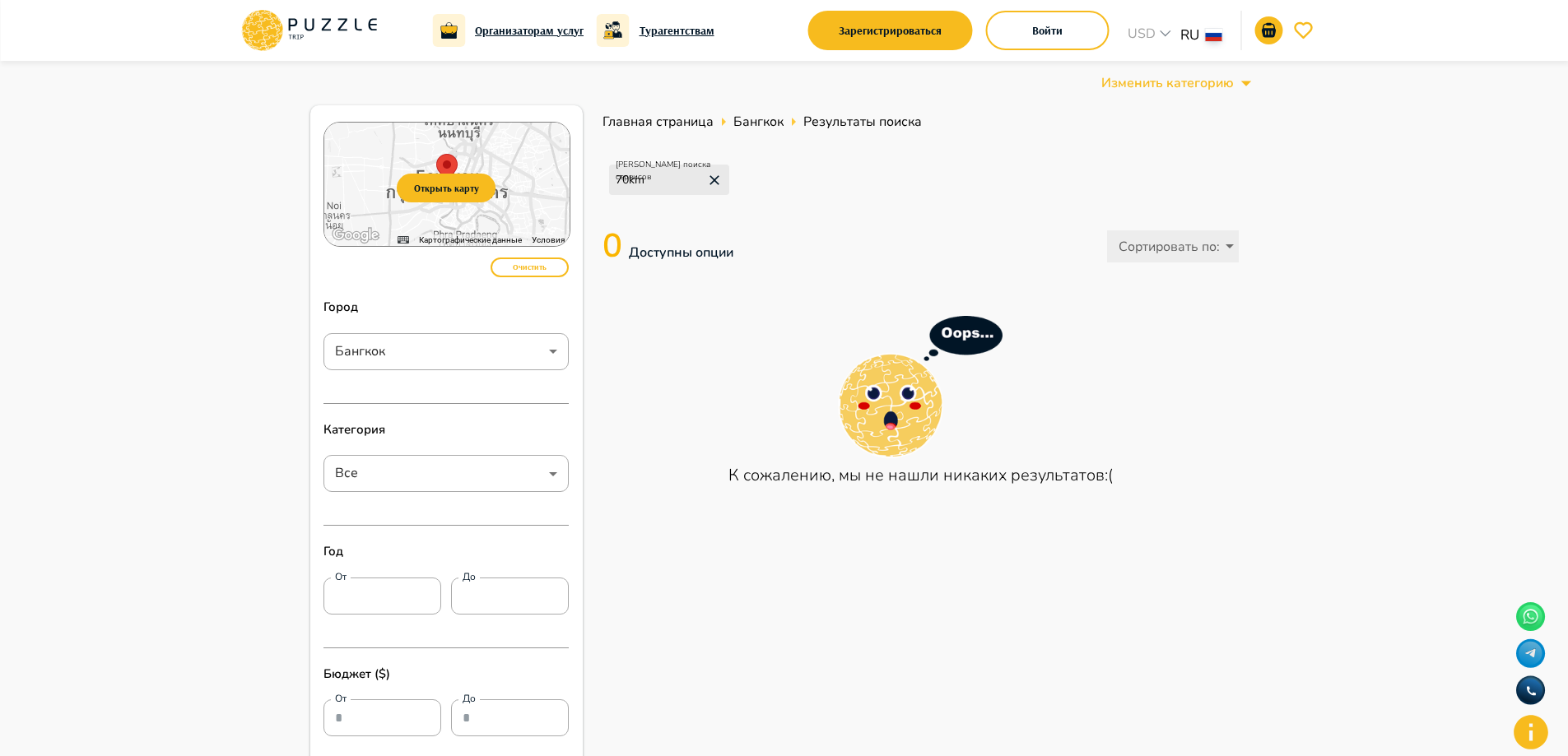
click at [530, 34] on h6 "Организаторам услуг" at bounding box center [528, 30] width 109 height 18
